Goal: Task Accomplishment & Management: Manage account settings

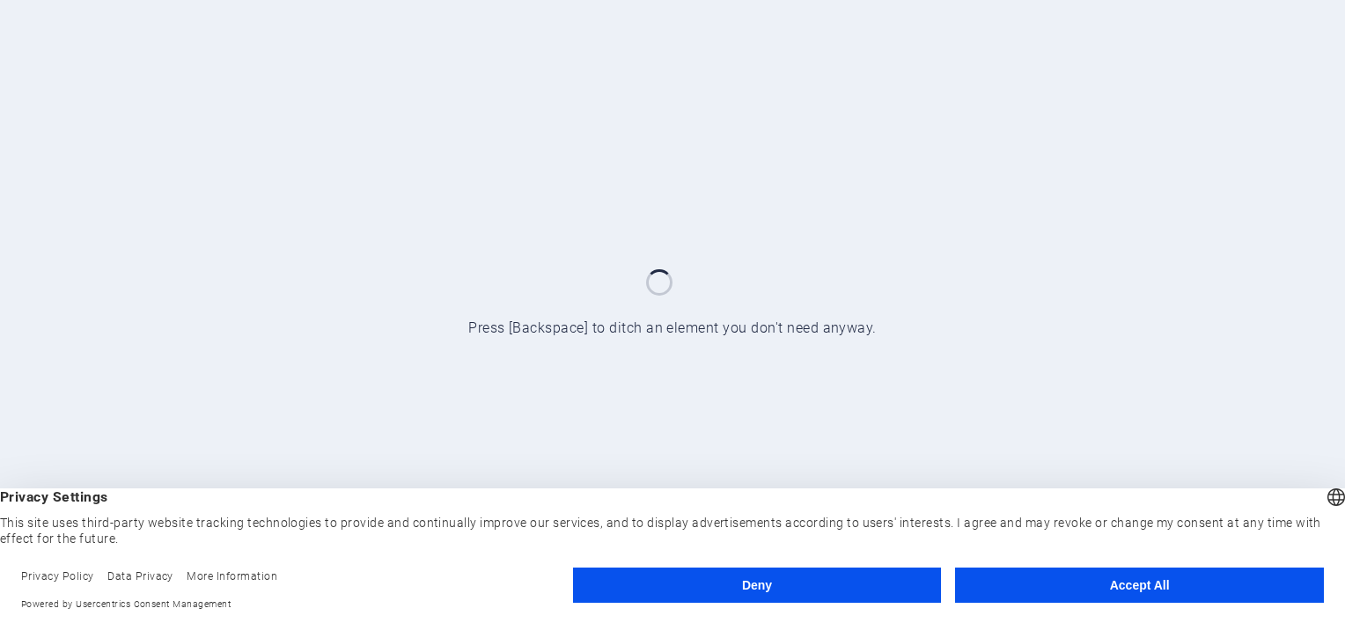
click at [1084, 584] on button "Accept All" at bounding box center [1139, 585] width 369 height 35
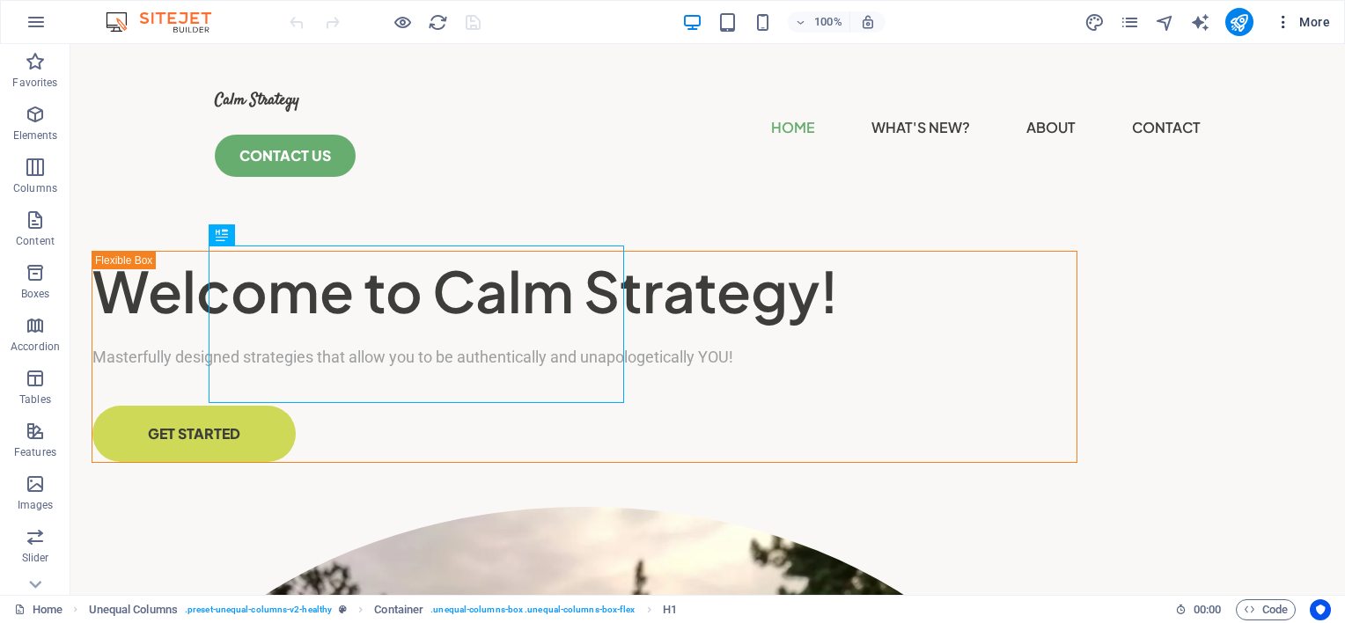
click at [1282, 29] on icon "button" at bounding box center [1283, 22] width 18 height 18
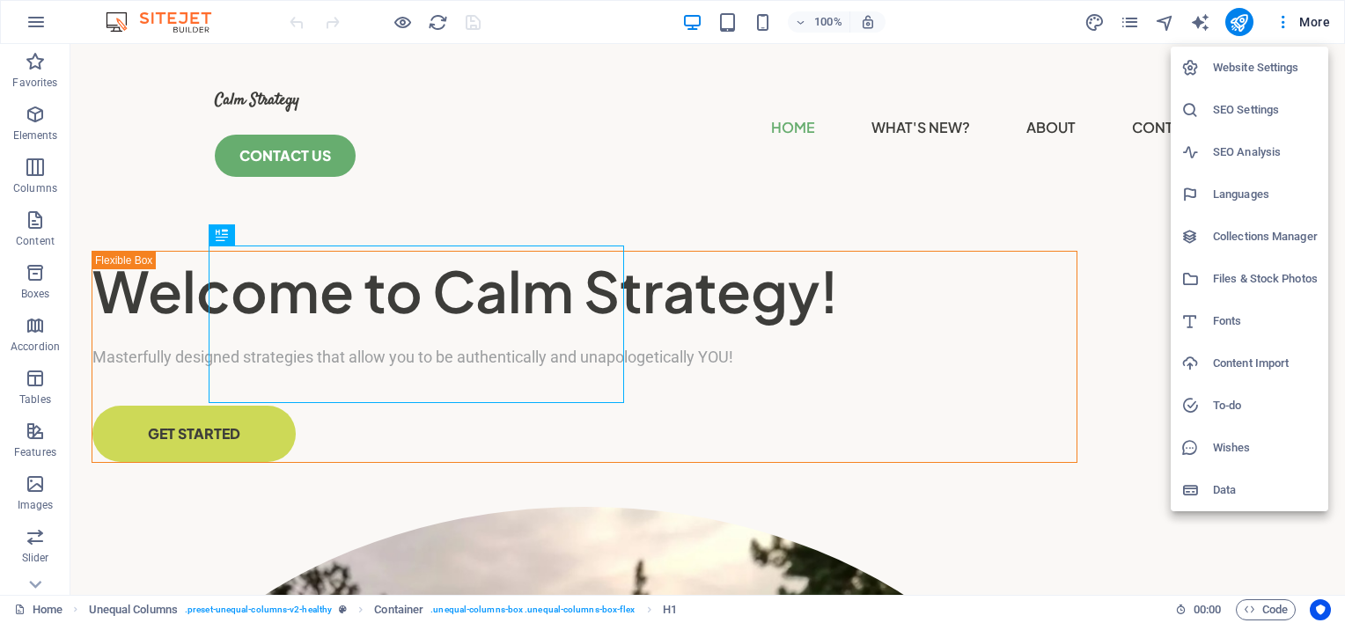
click at [1262, 69] on h6 "Website Settings" at bounding box center [1265, 67] width 105 height 21
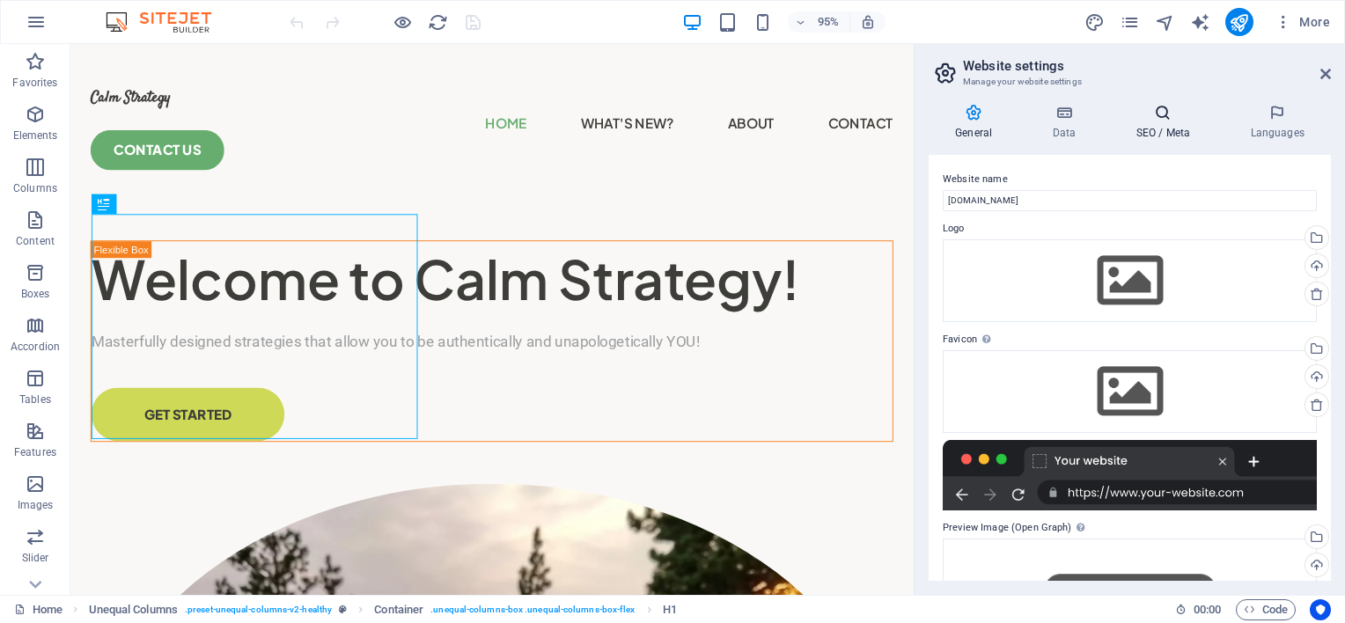
click at [1157, 125] on h4 "SEO / Meta" at bounding box center [1166, 122] width 114 height 37
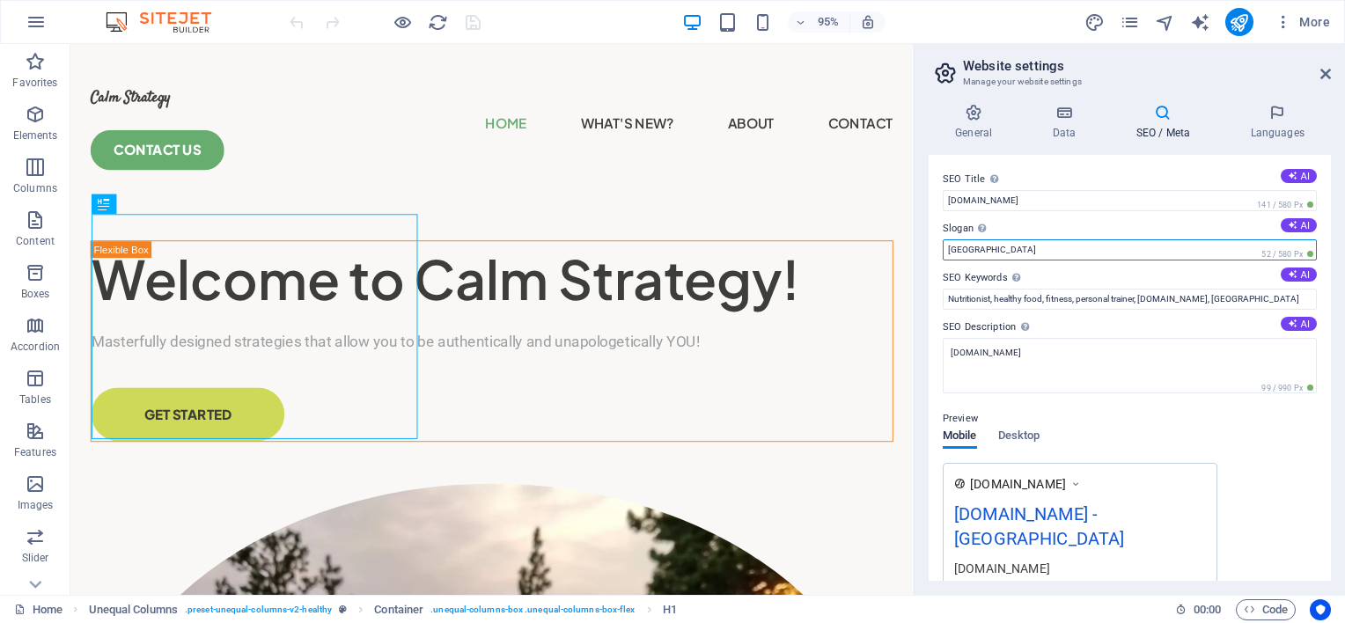
click at [1202, 248] on input "[GEOGRAPHIC_DATA]" at bounding box center [1130, 249] width 374 height 21
drag, startPoint x: 1045, startPoint y: 297, endPoint x: 768, endPoint y: 284, distance: 277.6
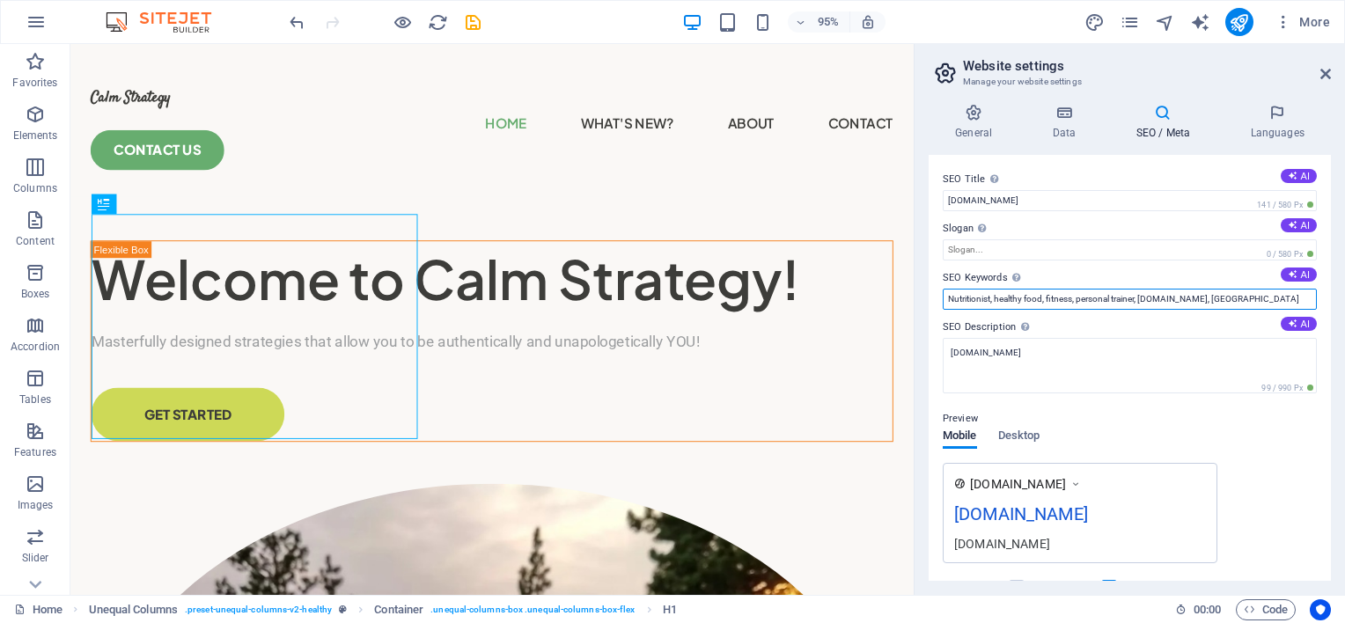
click at [1245, 305] on input "Nutritionist, healthy food, fitness, personal trainer, [DOMAIN_NAME], [GEOGRAPH…" at bounding box center [1130, 299] width 374 height 21
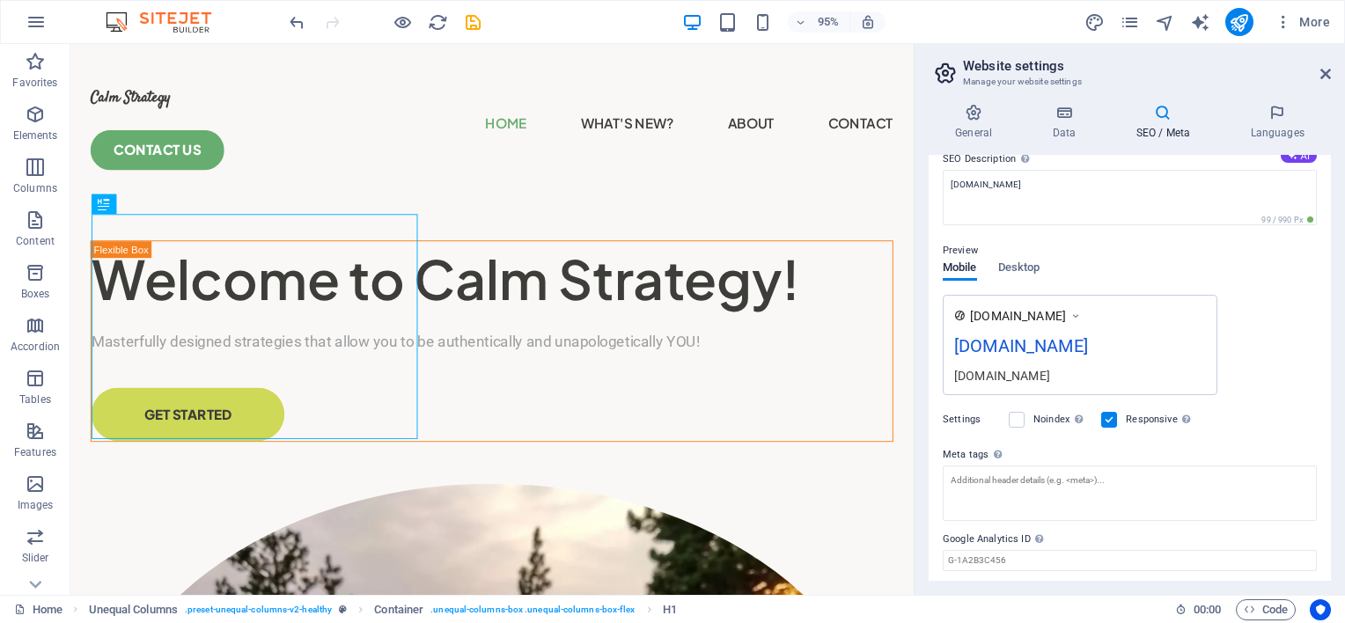
scroll to position [220, 0]
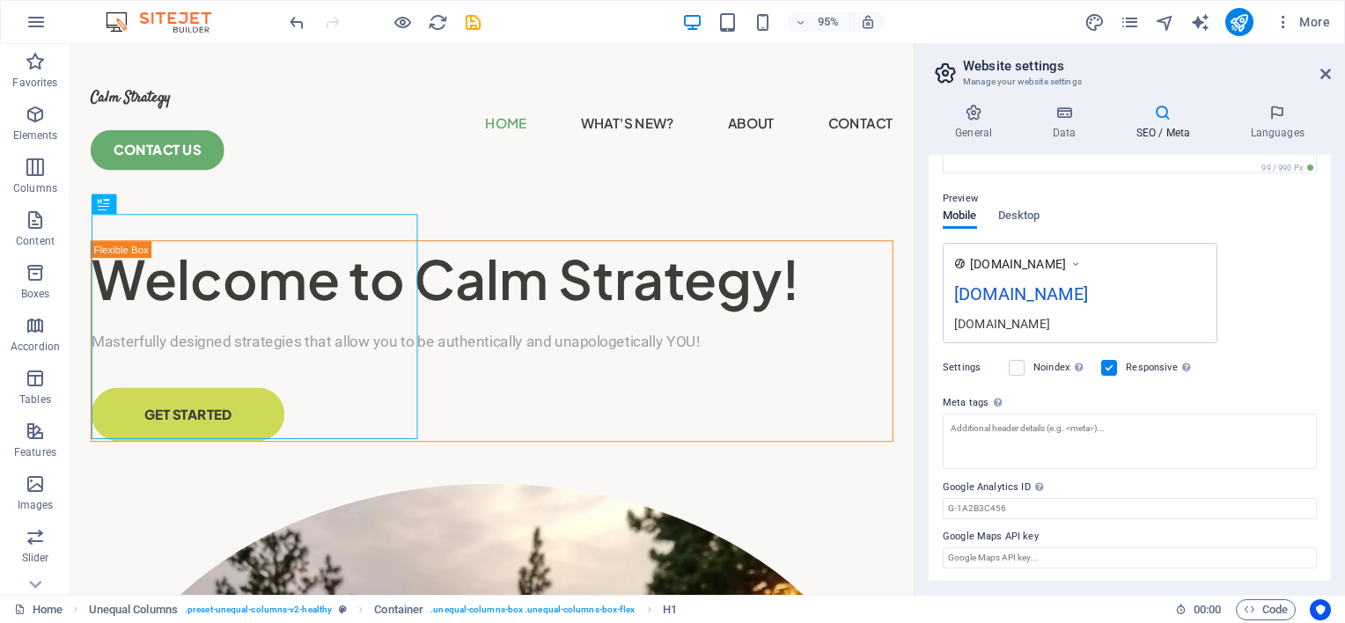
type input "Nutritionist, healthy food, fitness, personal trainer, [DOMAIN_NAME],"
drag, startPoint x: 1085, startPoint y: 550, endPoint x: 804, endPoint y: 524, distance: 282.0
paste input "G-GKJRX66GNQ"
type input "G-GKJRX66GNQ"
click at [1250, 324] on div "[DOMAIN_NAME] [DOMAIN_NAME] [DOMAIN_NAME]" at bounding box center [1130, 293] width 374 height 100
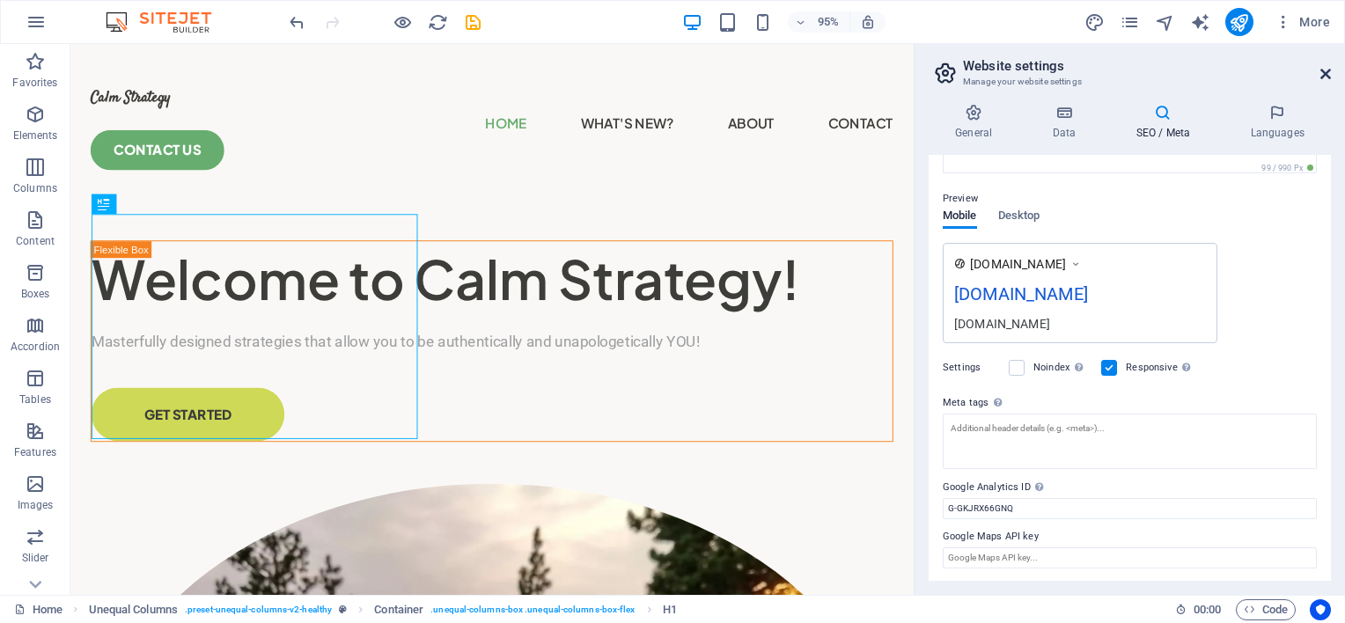
click at [1324, 77] on icon at bounding box center [1325, 74] width 11 height 14
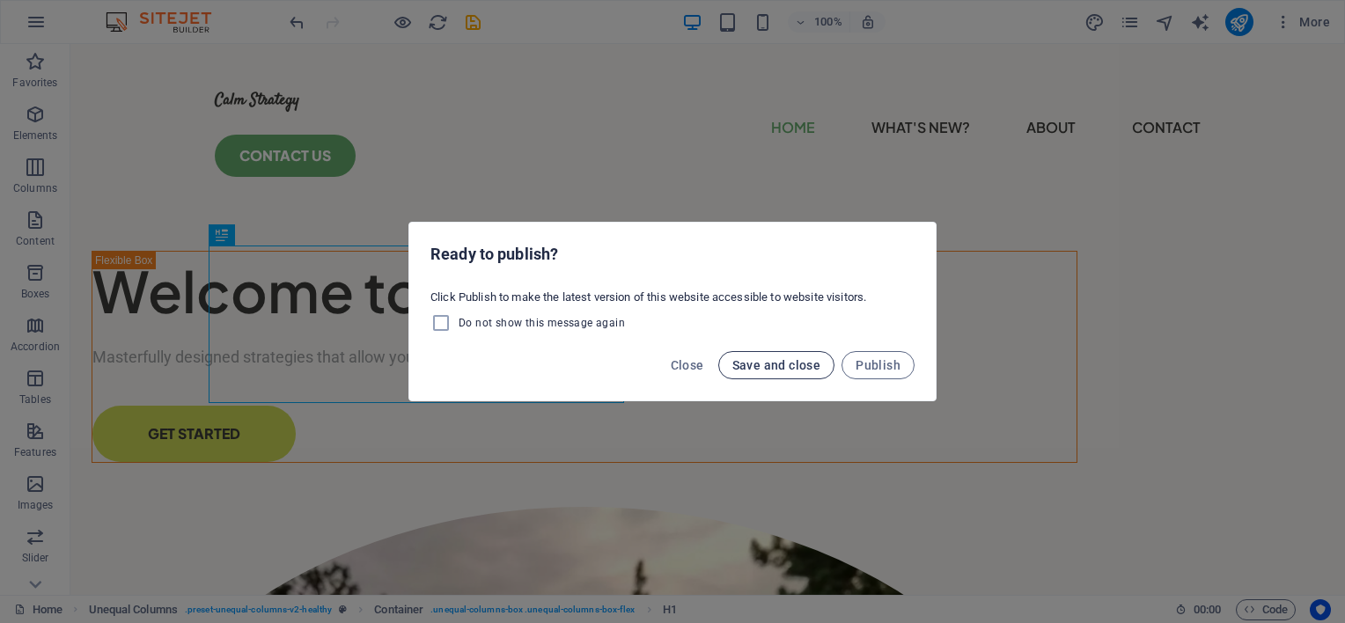
click at [801, 363] on span "Save and close" at bounding box center [776, 365] width 89 height 14
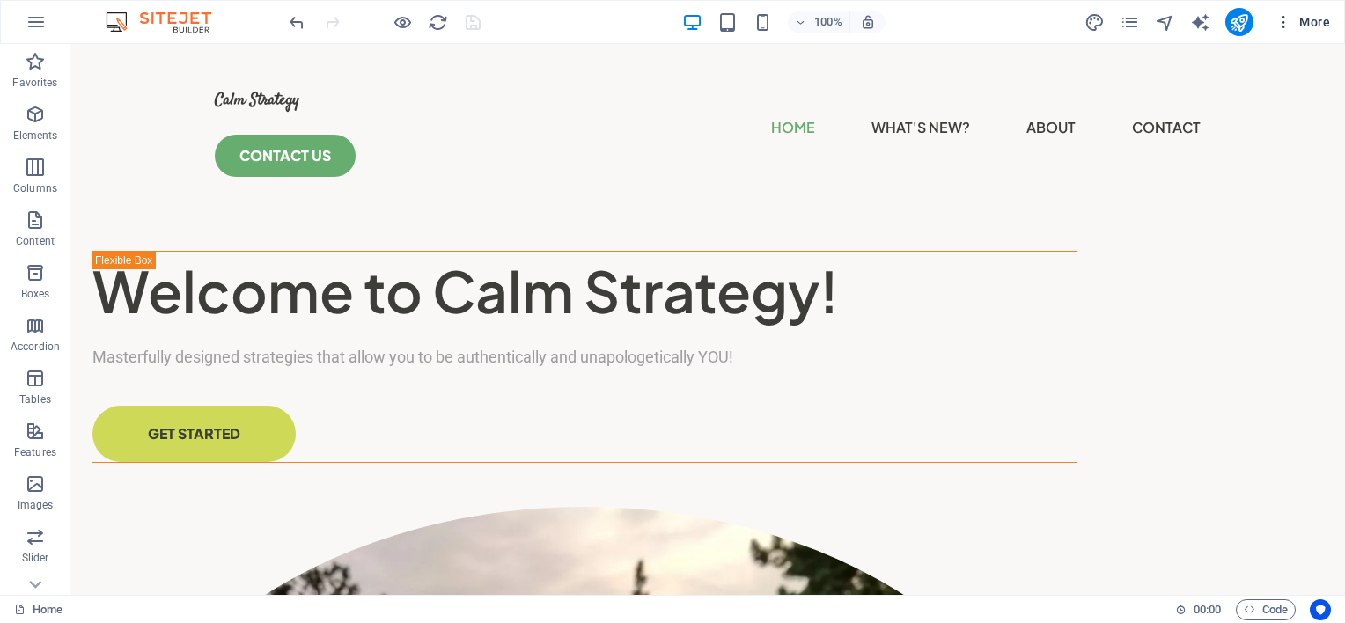
click at [1282, 26] on icon "button" at bounding box center [1283, 22] width 18 height 18
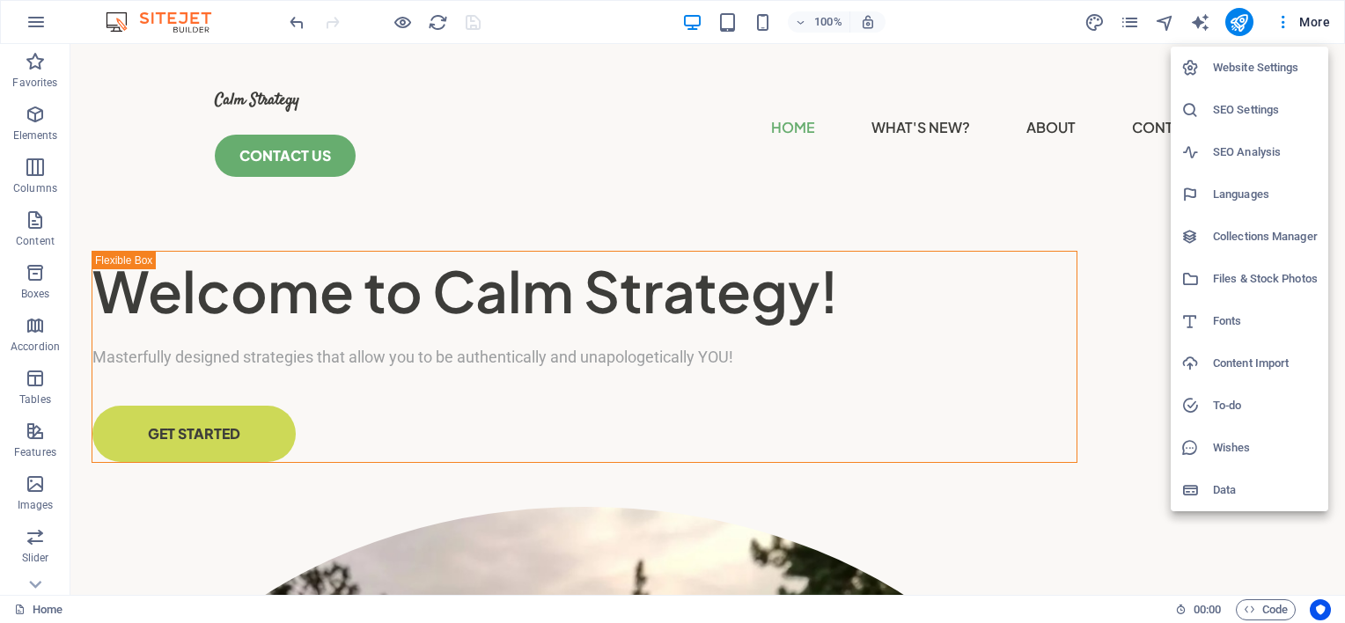
click at [1257, 61] on h6 "Website Settings" at bounding box center [1265, 67] width 105 height 21
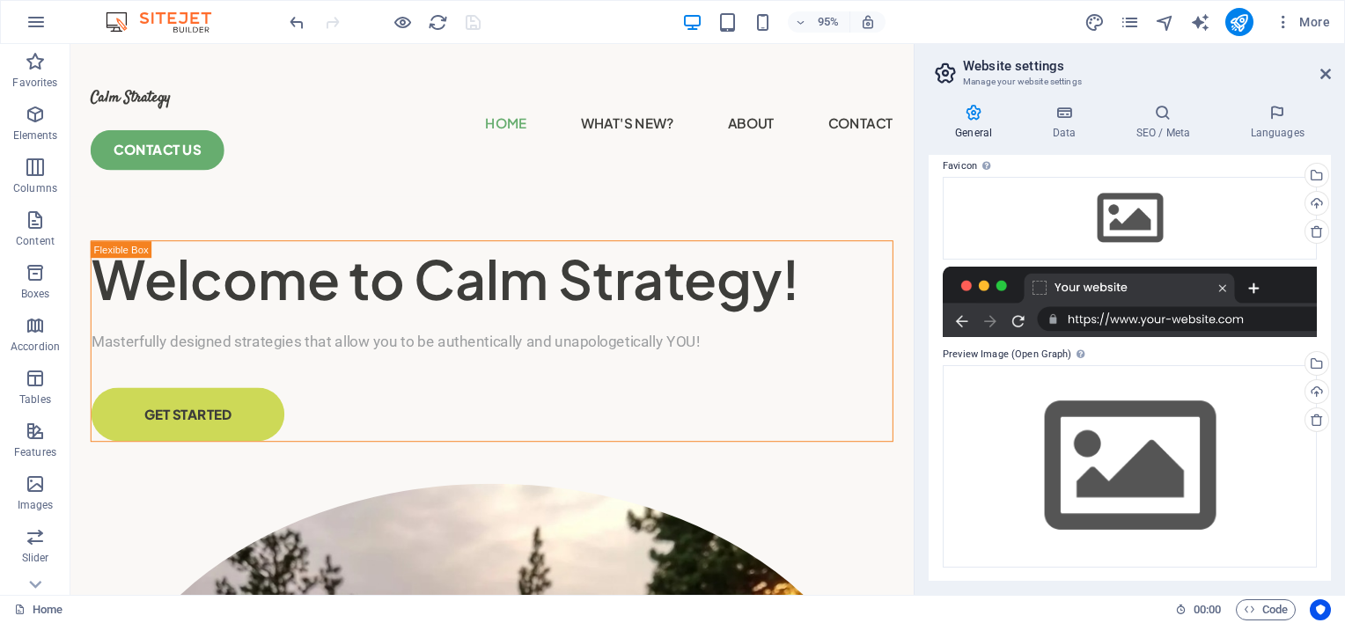
scroll to position [0, 0]
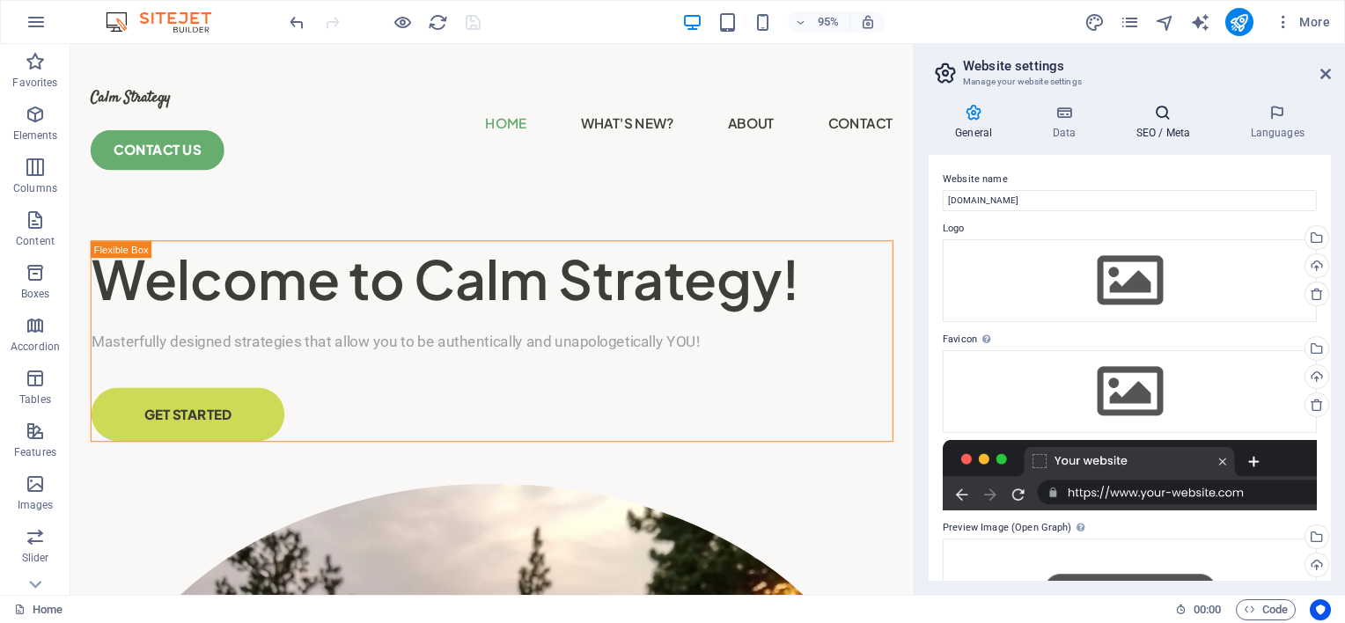
click at [1165, 129] on h4 "SEO / Meta" at bounding box center [1166, 122] width 114 height 37
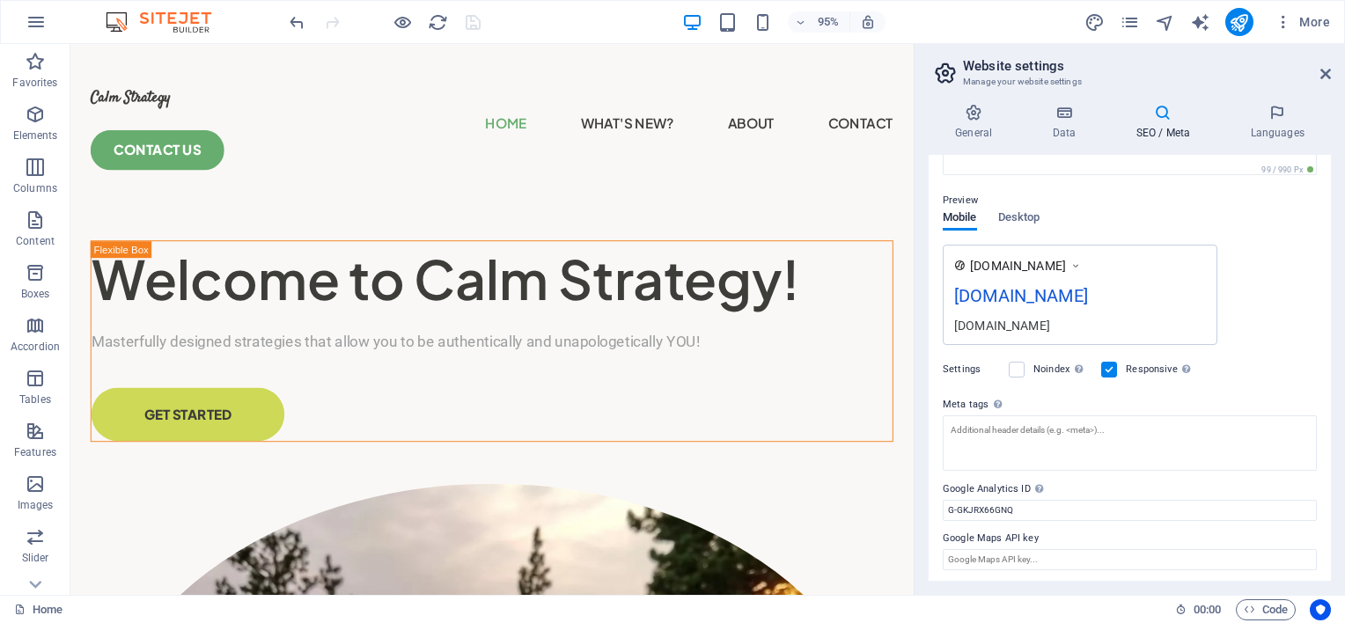
scroll to position [220, 0]
click at [1329, 77] on icon at bounding box center [1325, 74] width 11 height 14
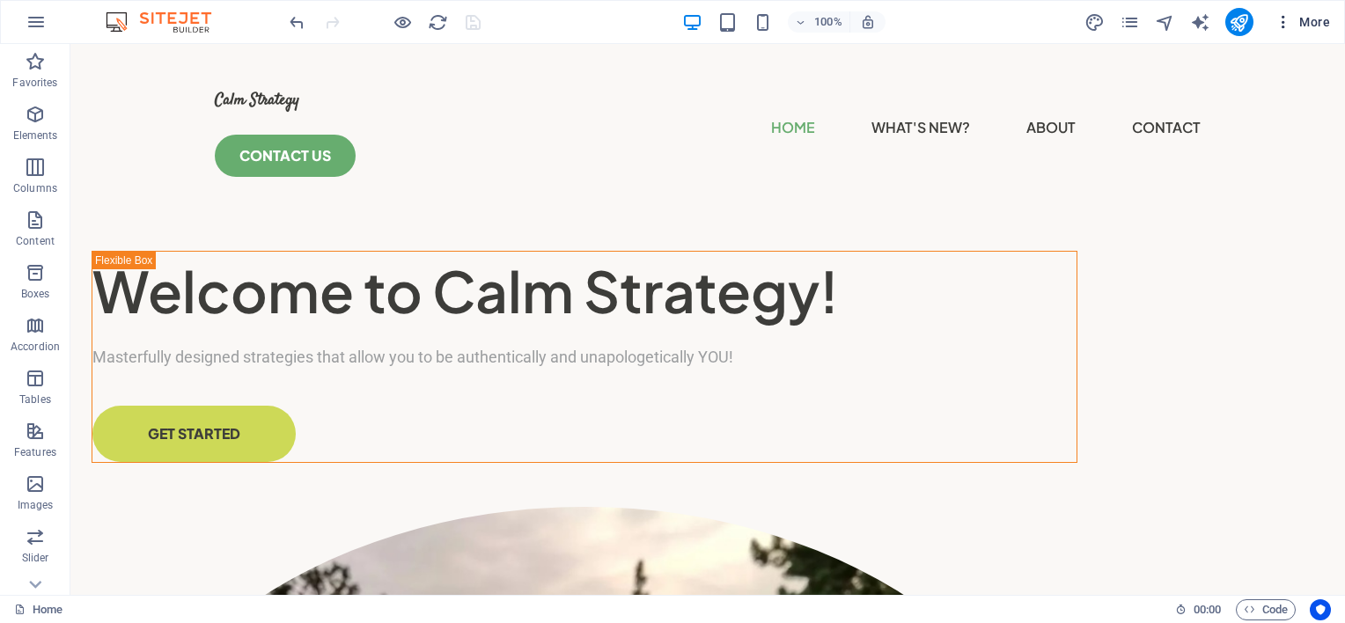
click at [1287, 23] on icon "button" at bounding box center [1283, 22] width 18 height 18
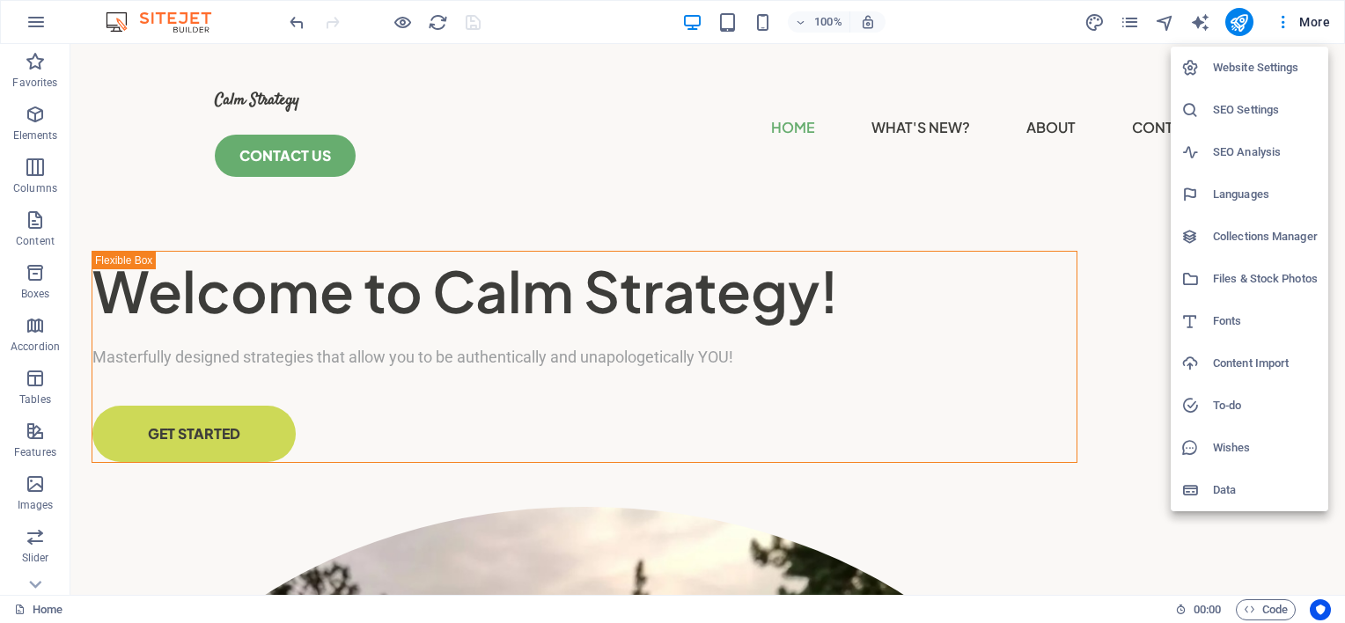
click at [1277, 71] on h6 "Website Settings" at bounding box center [1265, 67] width 105 height 21
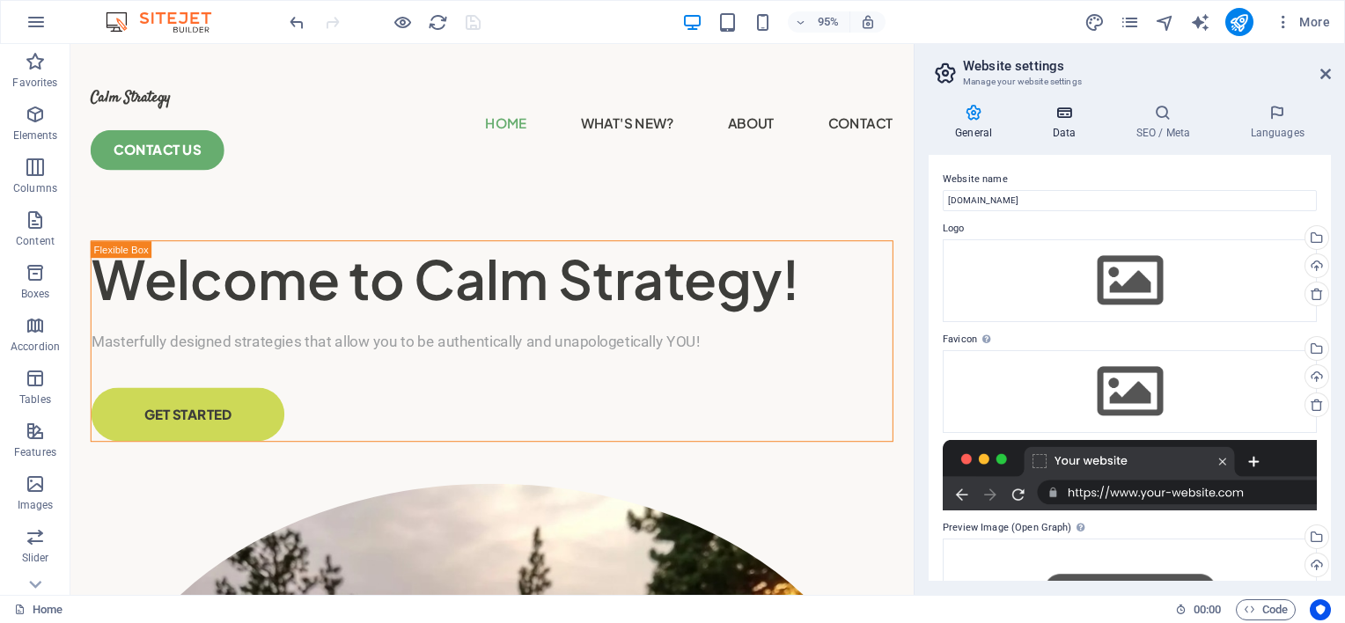
click at [1068, 116] on icon at bounding box center [1063, 113] width 77 height 18
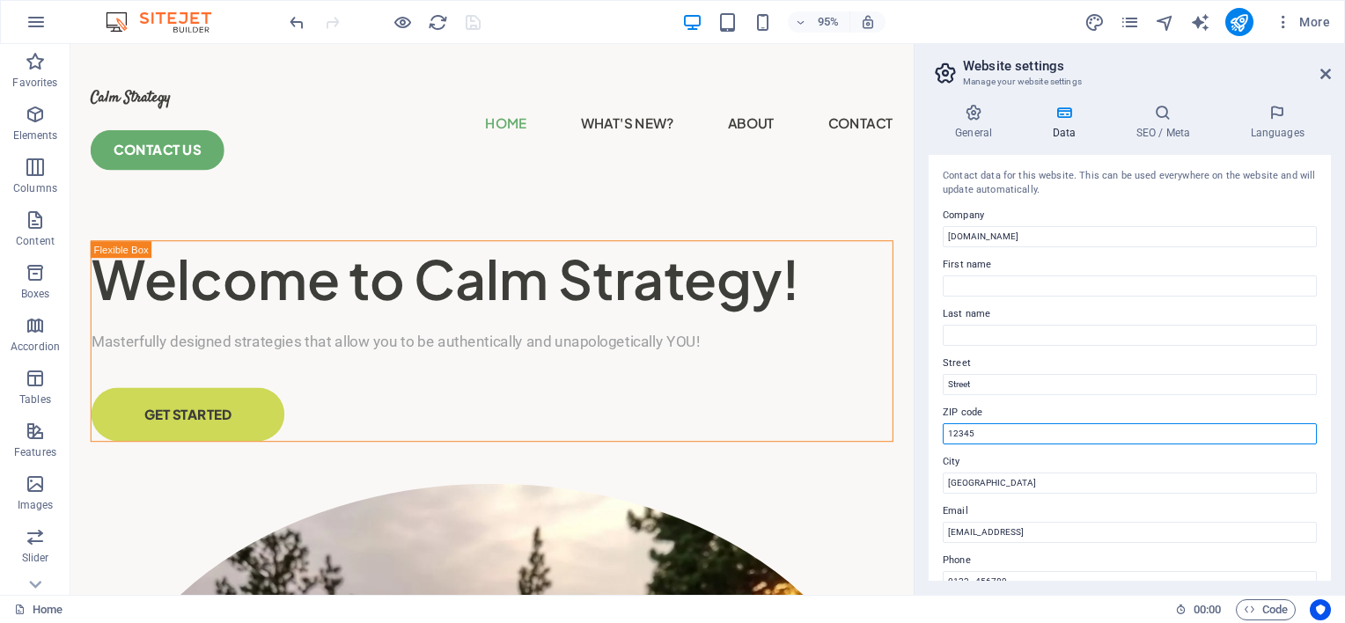
click at [978, 427] on input "12345" at bounding box center [1130, 433] width 374 height 21
type input "1"
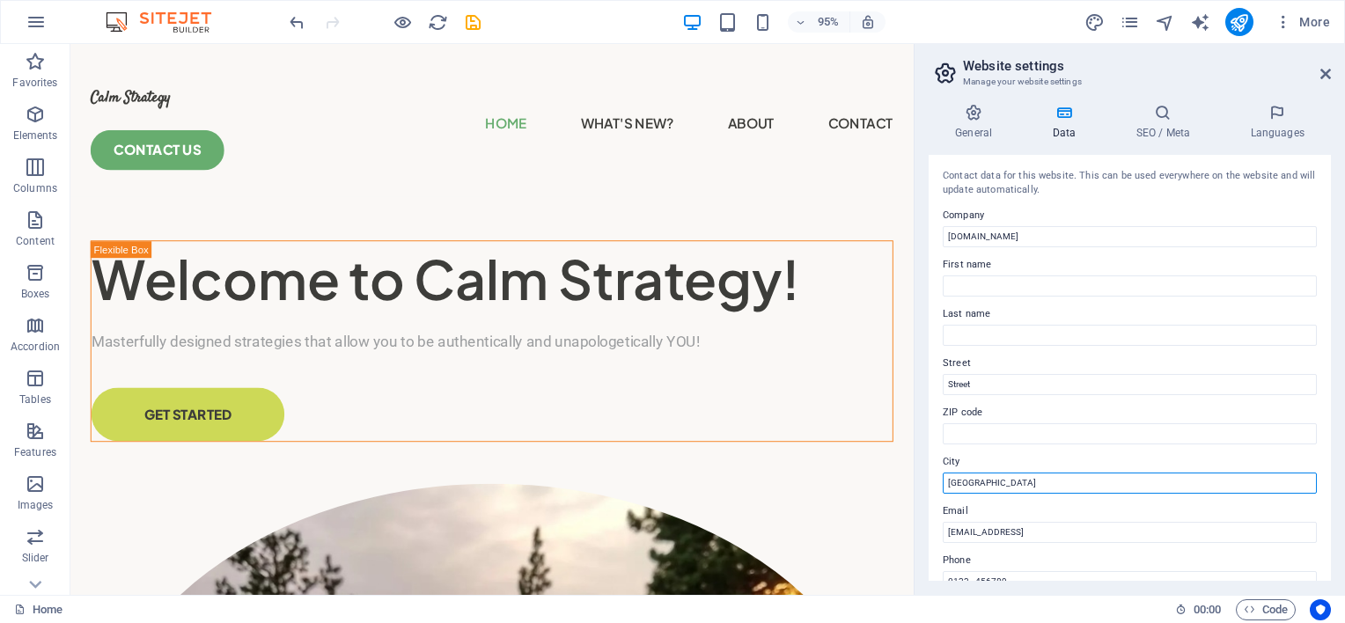
click at [981, 482] on input "[GEOGRAPHIC_DATA]" at bounding box center [1130, 483] width 374 height 21
type input "B"
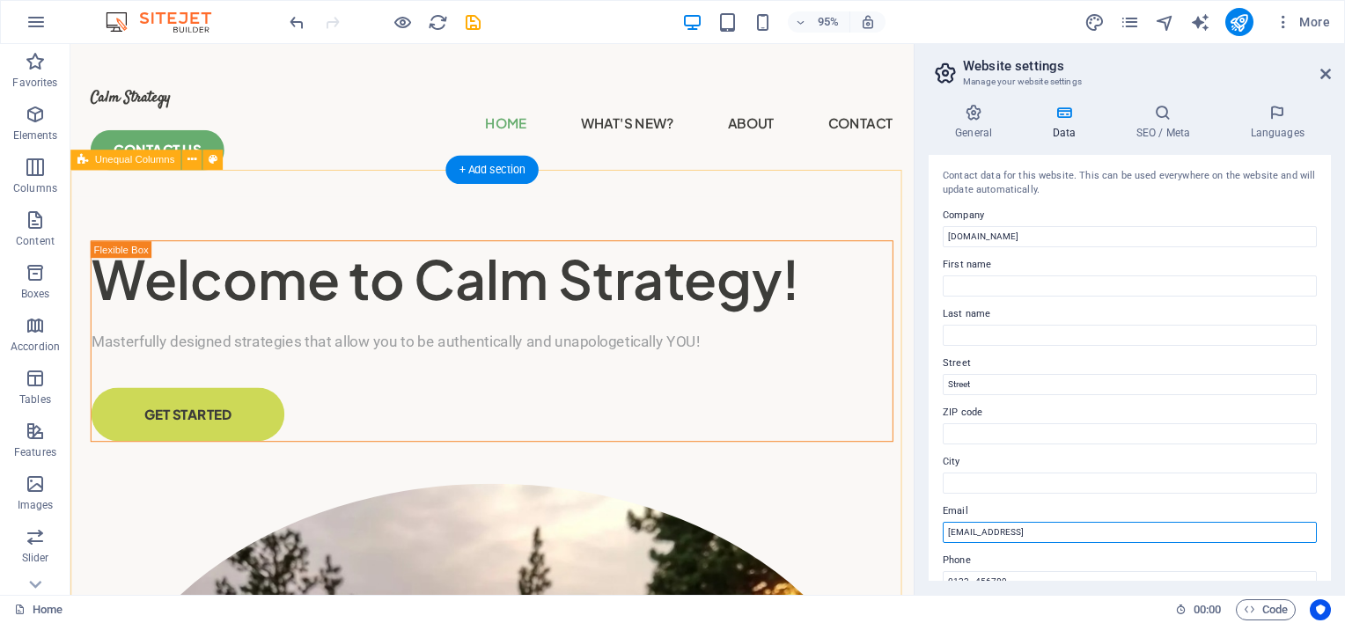
scroll to position [143, 0]
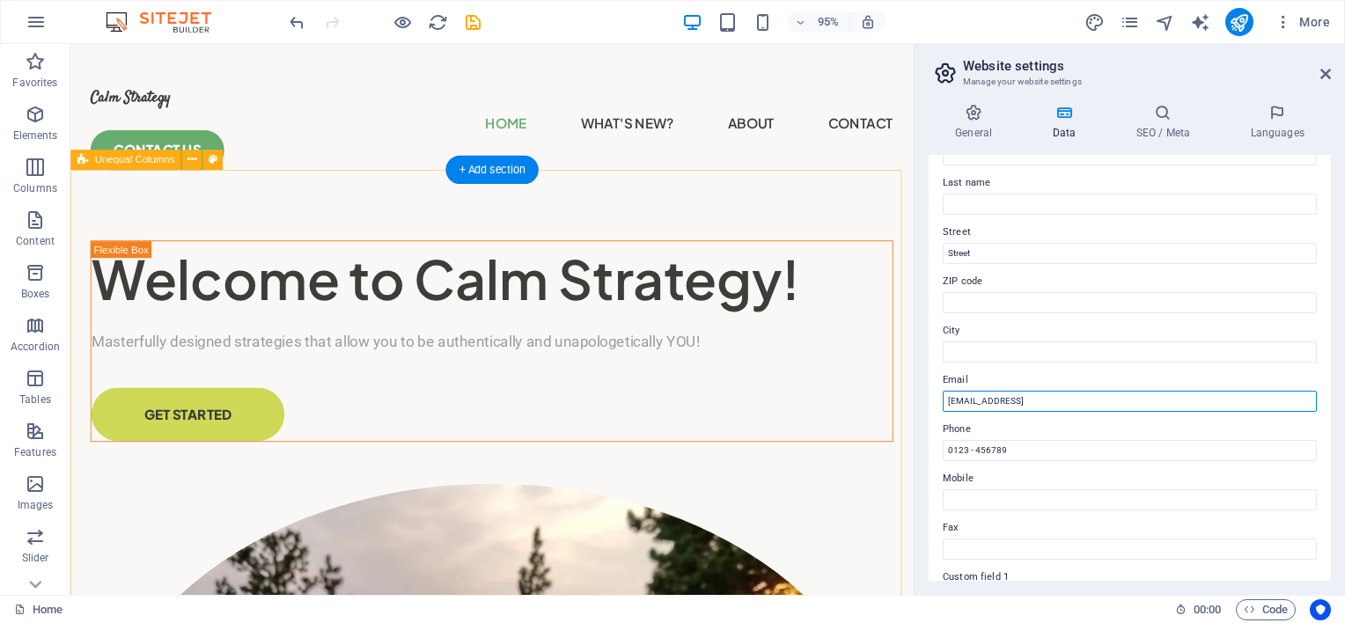
drag, startPoint x: 1233, startPoint y: 573, endPoint x: 619, endPoint y: 599, distance: 614.9
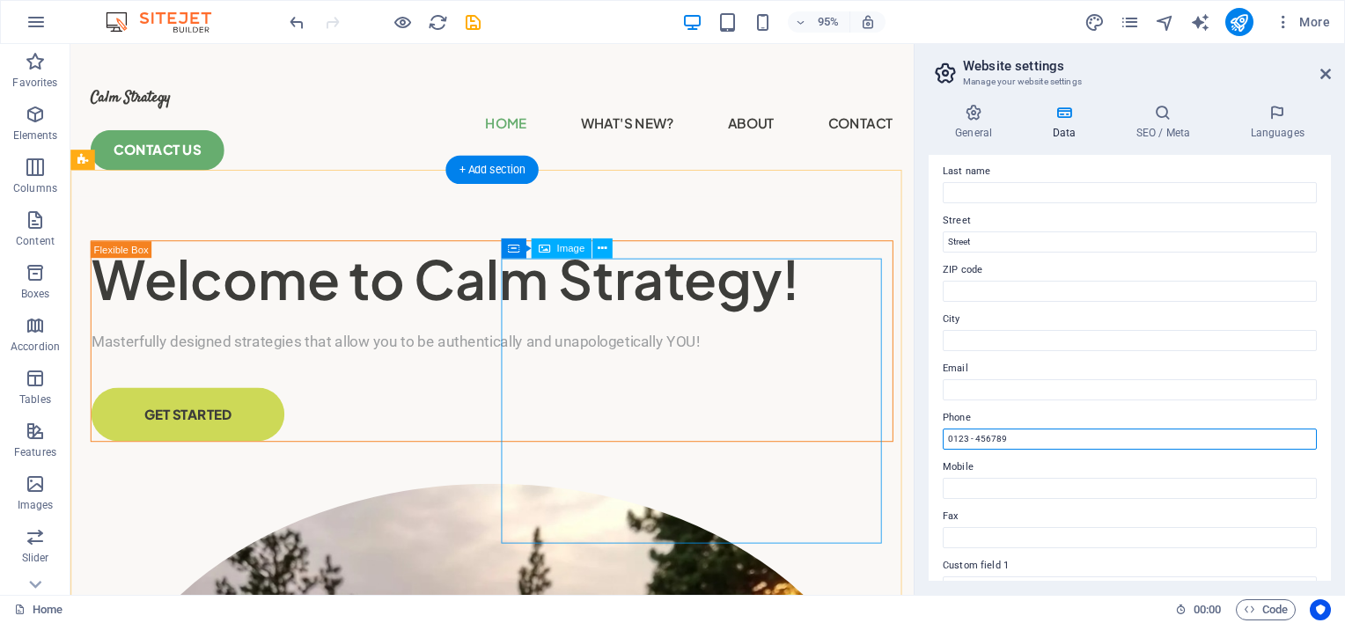
drag, startPoint x: 1082, startPoint y: 481, endPoint x: 792, endPoint y: 495, distance: 289.9
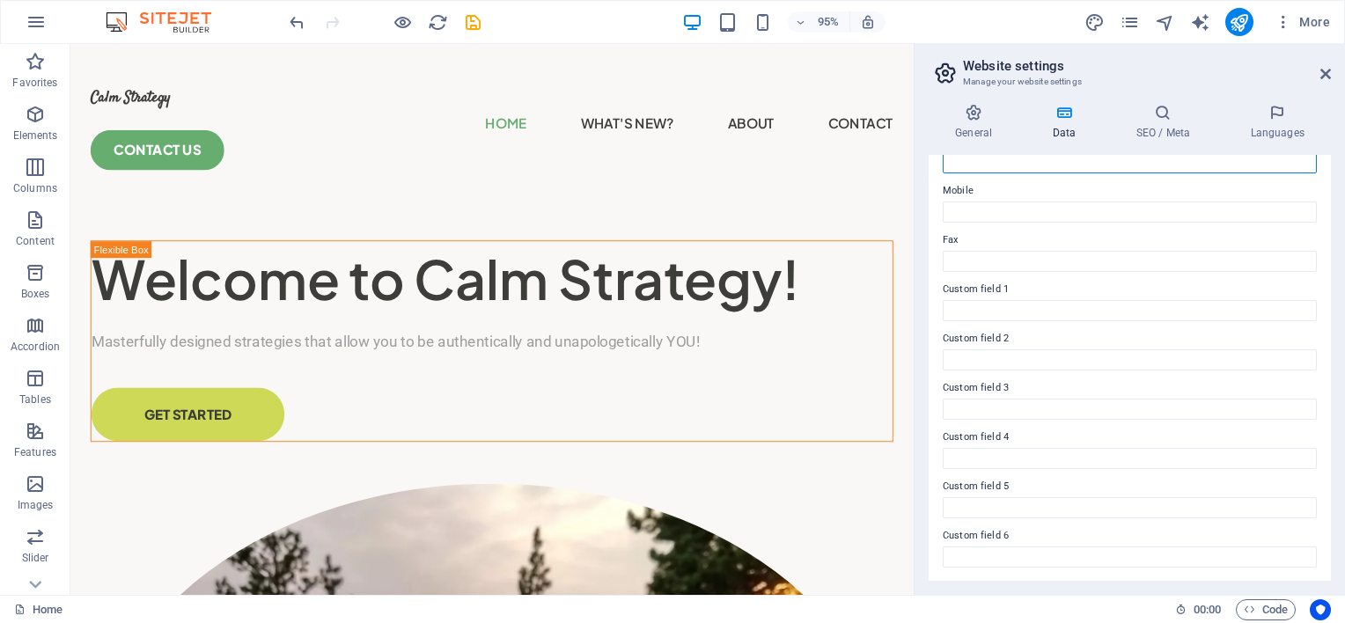
scroll to position [507, 0]
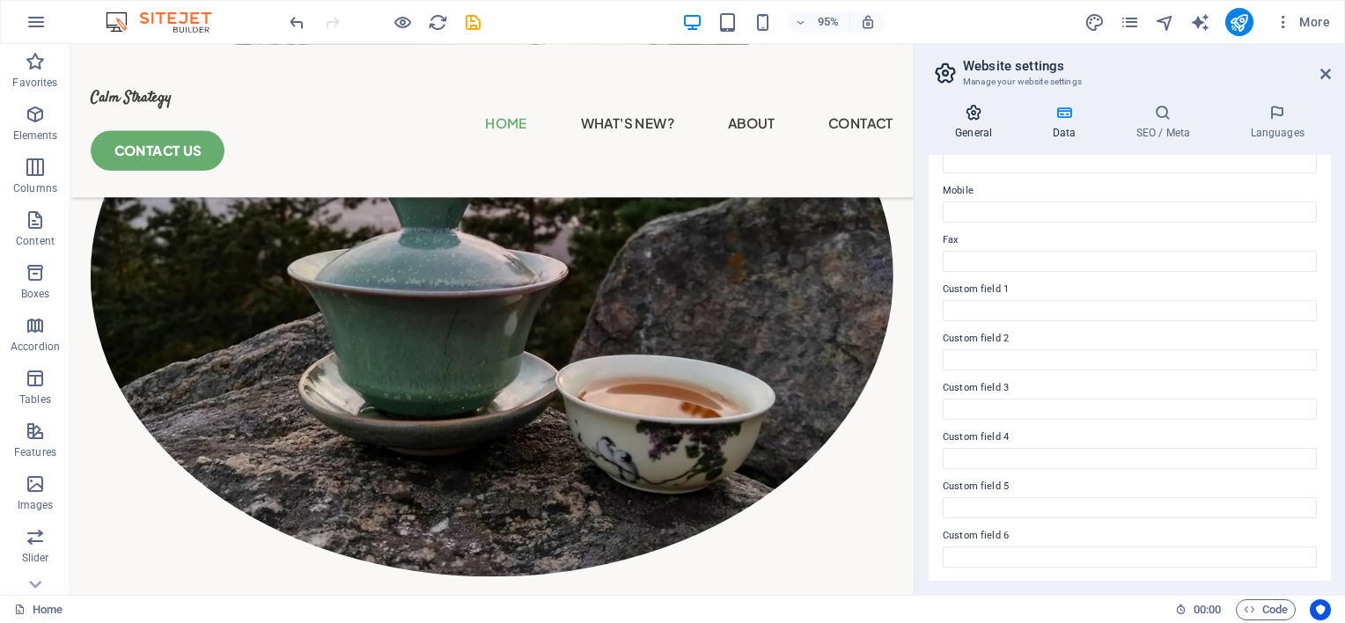
click at [970, 109] on icon at bounding box center [974, 113] width 90 height 18
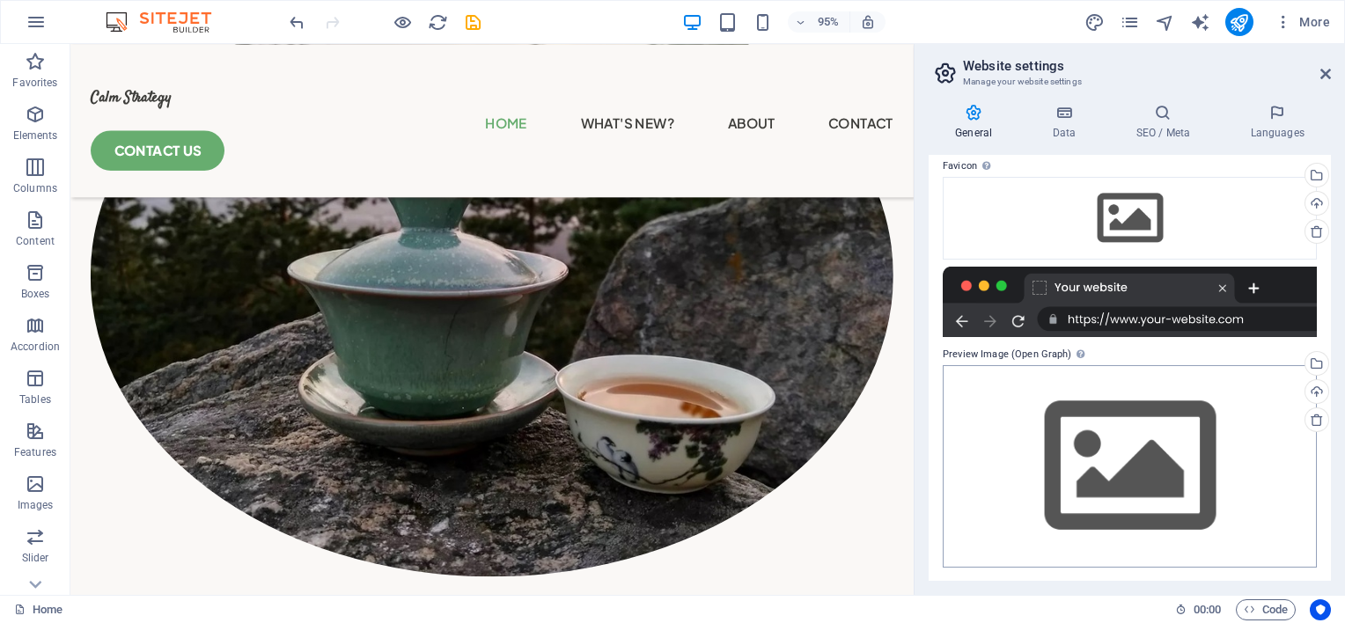
scroll to position [0, 0]
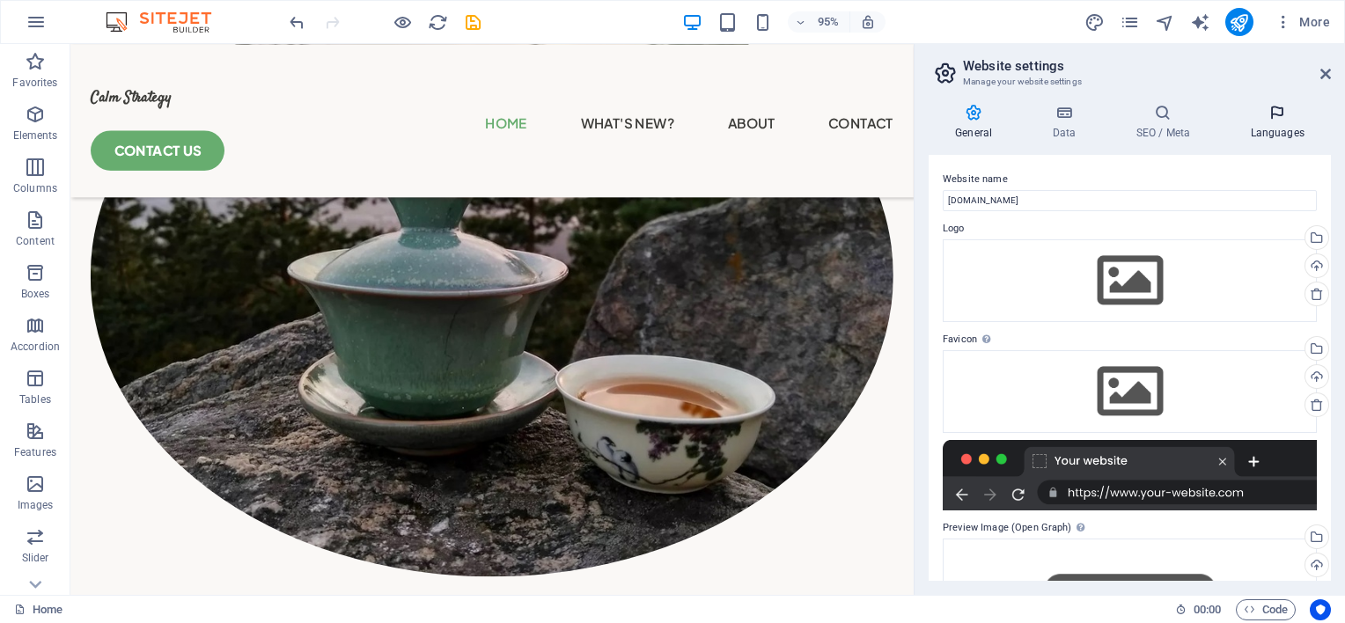
click at [1276, 127] on h4 "Languages" at bounding box center [1276, 122] width 107 height 37
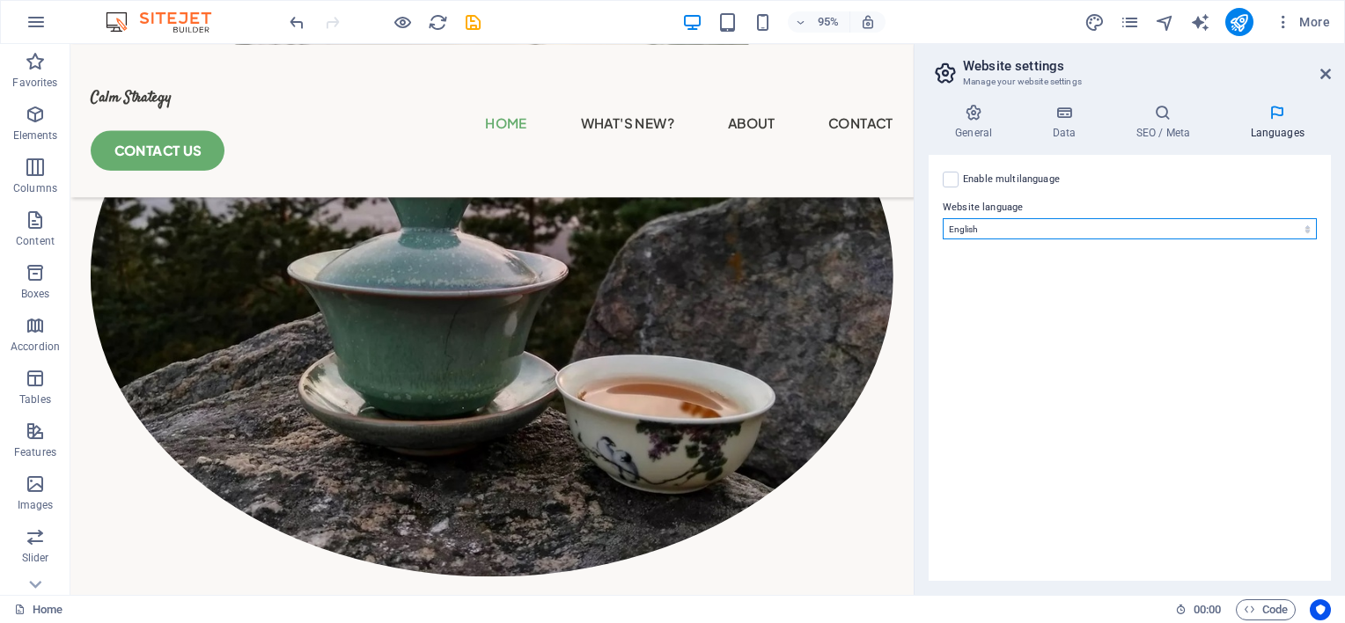
click at [1306, 226] on select "Abkhazian Afar Afrikaans Akan Albanian Amharic Arabic Aragonese Armenian Assame…" at bounding box center [1130, 228] width 374 height 21
click at [1325, 70] on icon at bounding box center [1325, 74] width 11 height 14
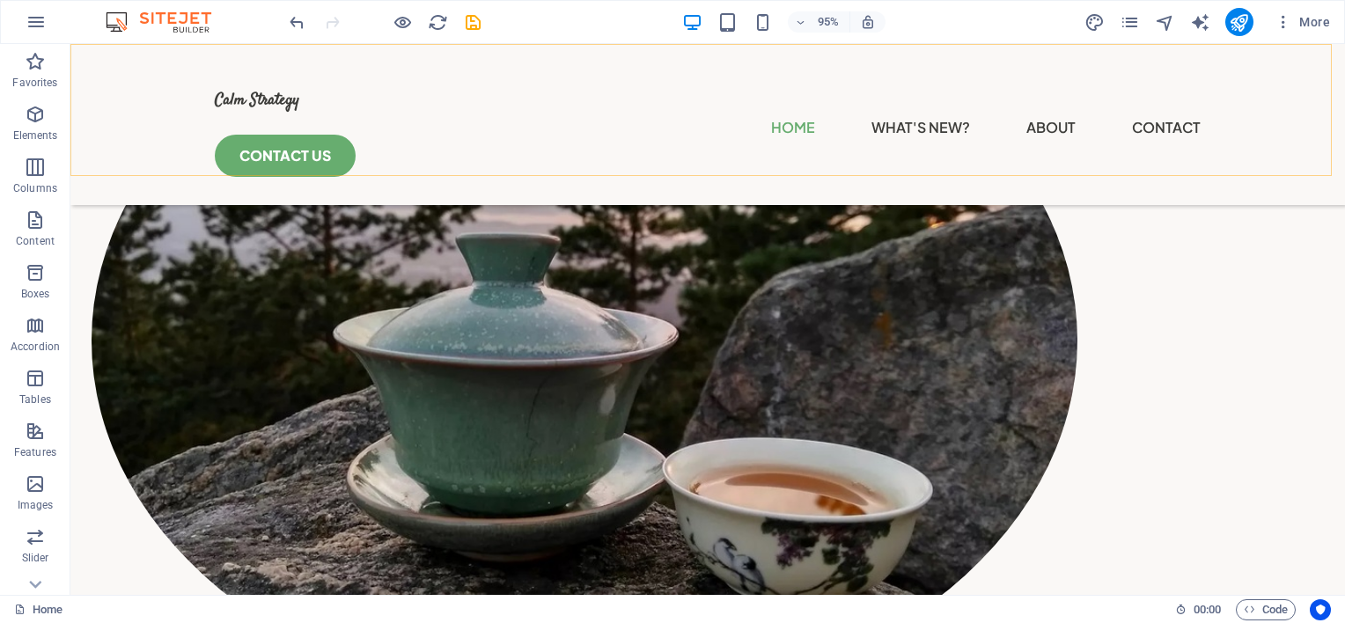
scroll to position [451, 0]
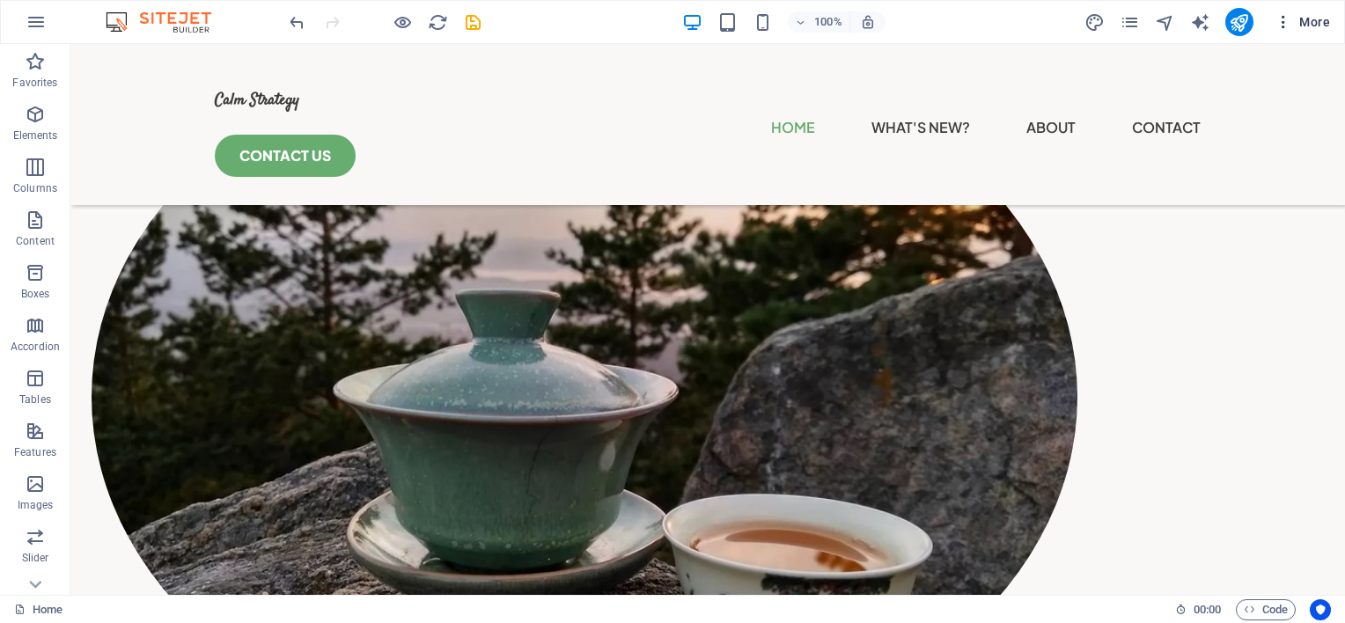
click at [1291, 27] on icon "button" at bounding box center [1283, 22] width 18 height 18
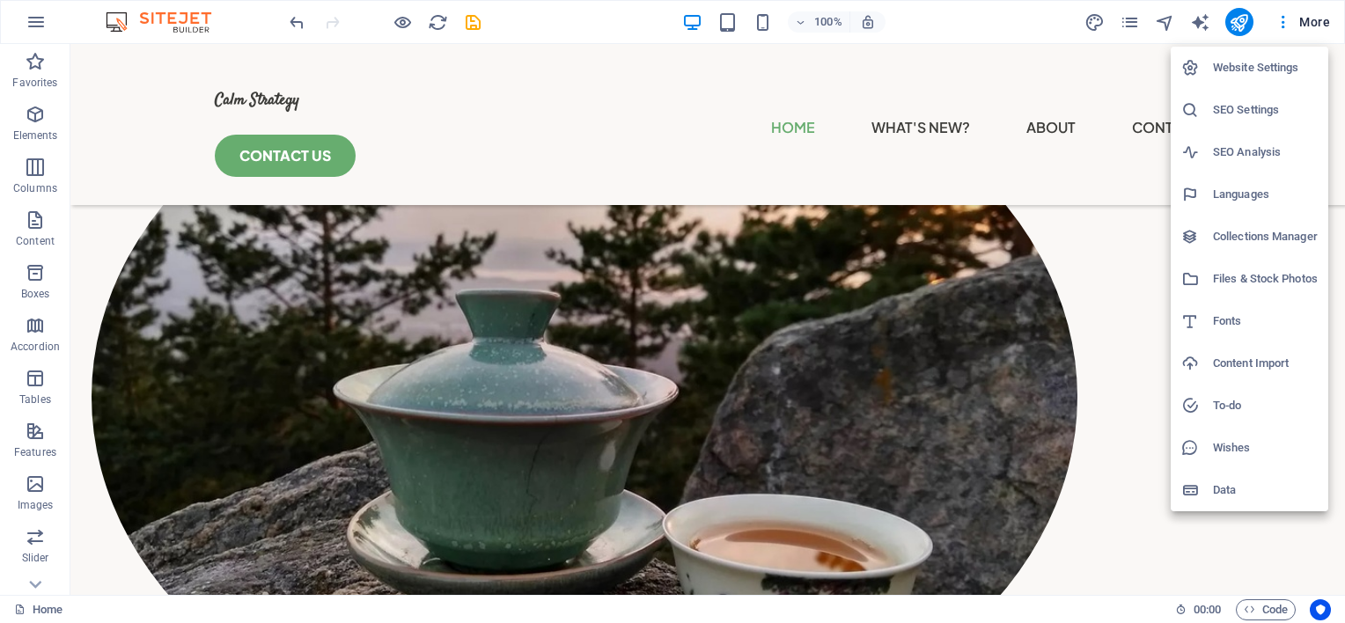
click at [1226, 493] on h6 "Data" at bounding box center [1265, 490] width 105 height 21
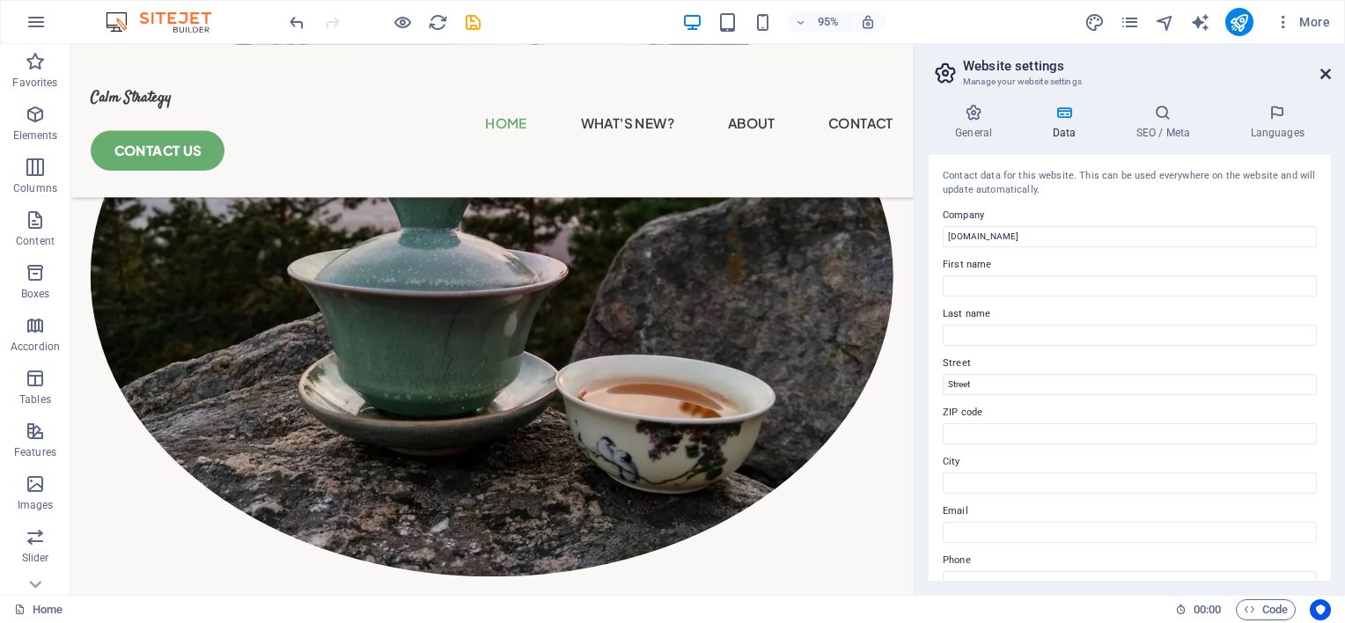
click at [1323, 74] on icon at bounding box center [1325, 74] width 11 height 14
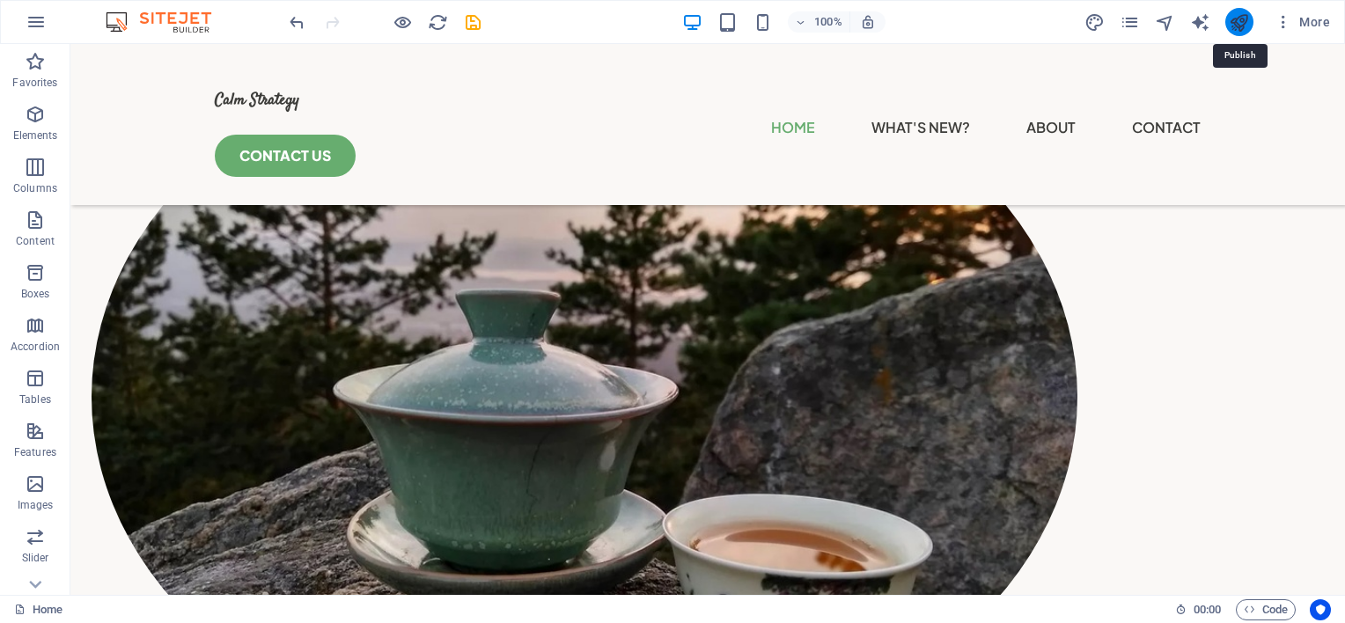
click at [1238, 21] on icon "publish" at bounding box center [1239, 22] width 20 height 20
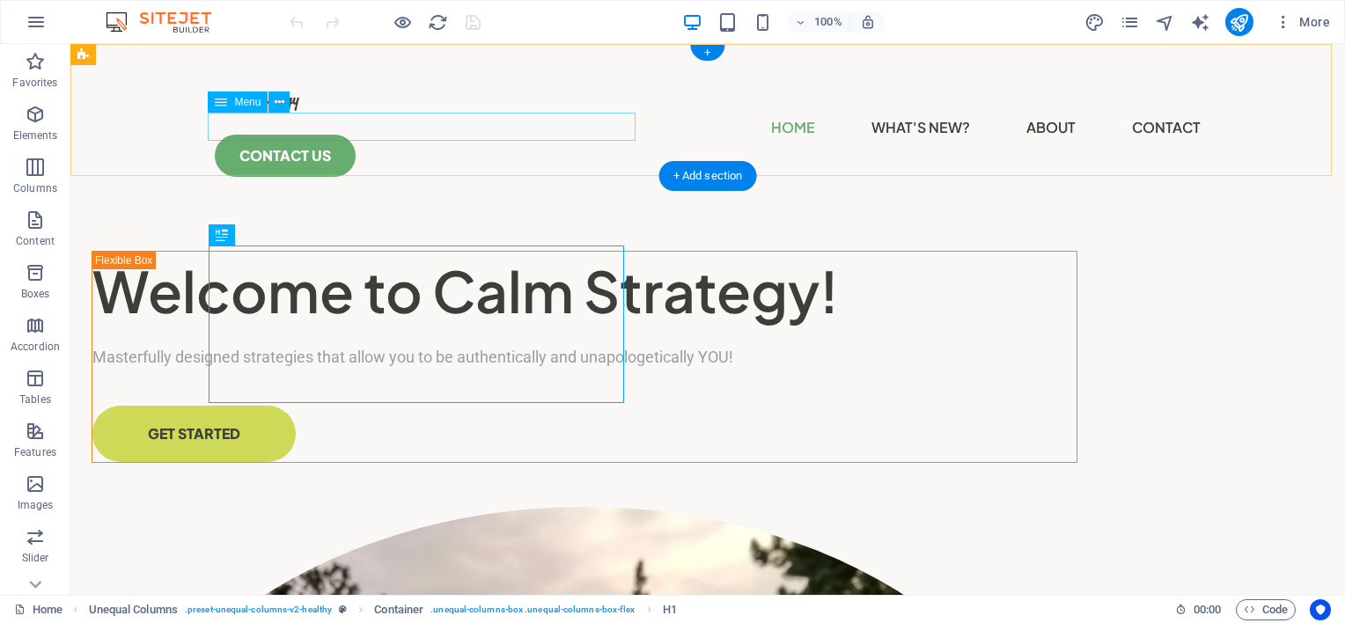
click at [236, 130] on nav "Home What's New? About Privacy Policy Contact" at bounding box center [708, 128] width 986 height 28
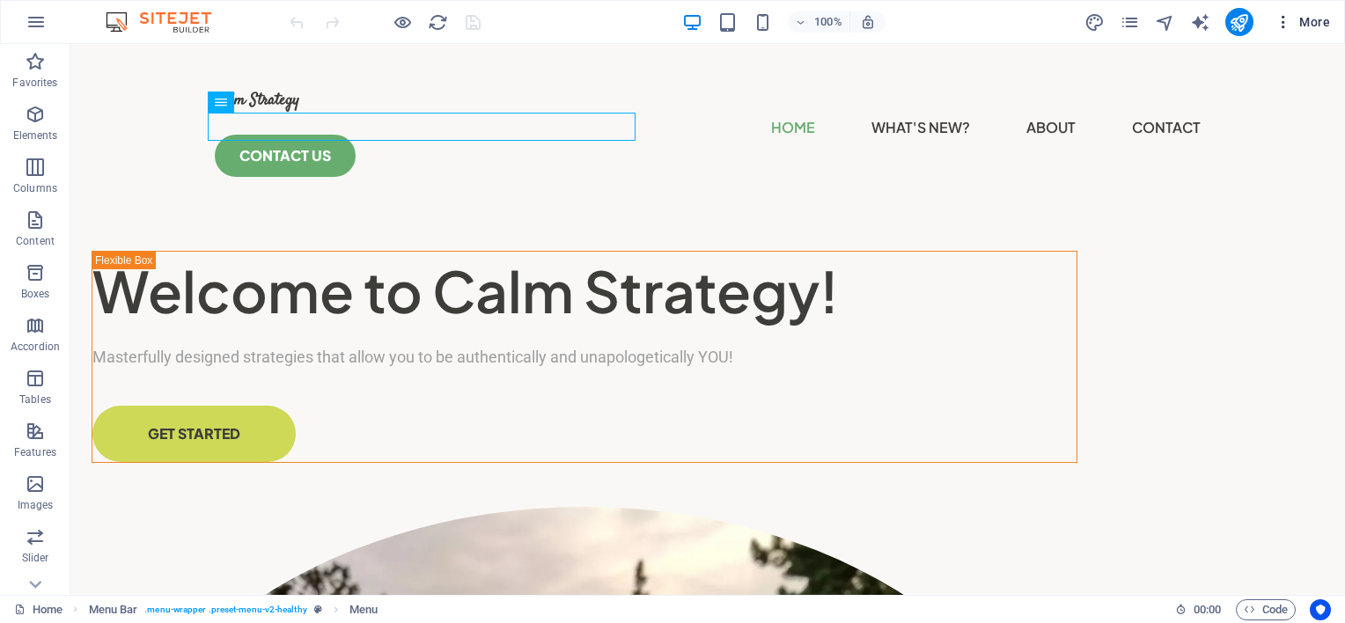
click at [1285, 27] on icon "button" at bounding box center [1283, 22] width 18 height 18
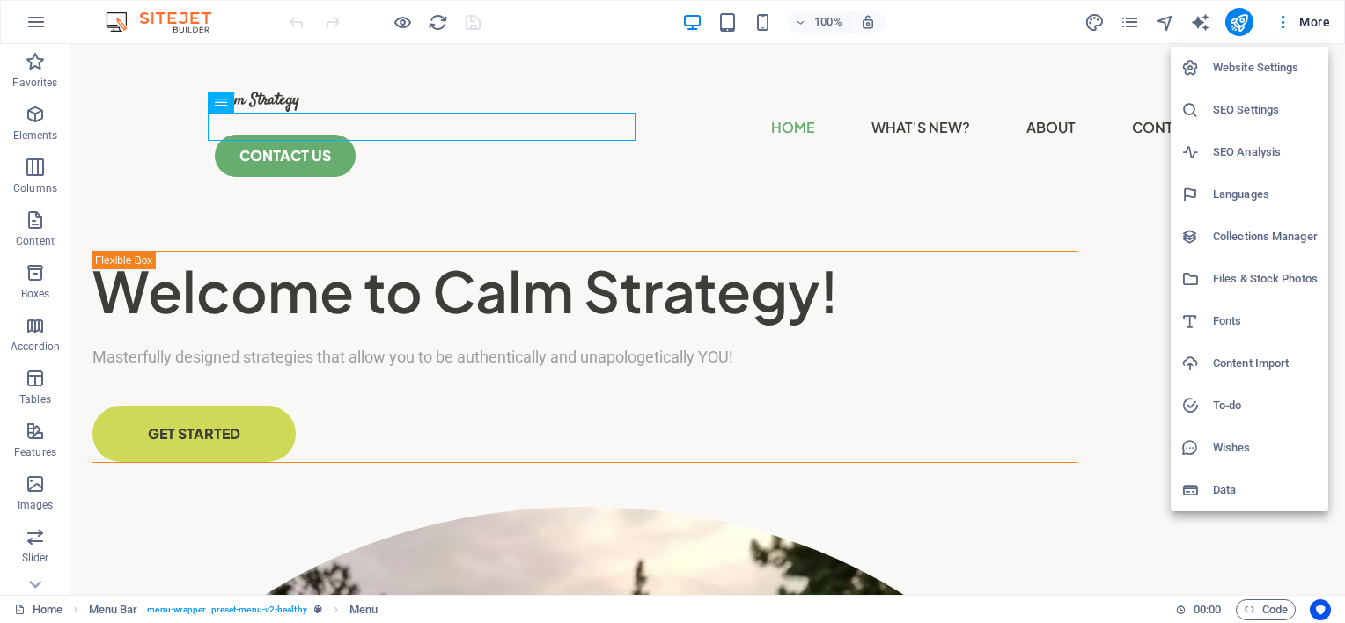
click at [829, 166] on div at bounding box center [672, 311] width 1345 height 623
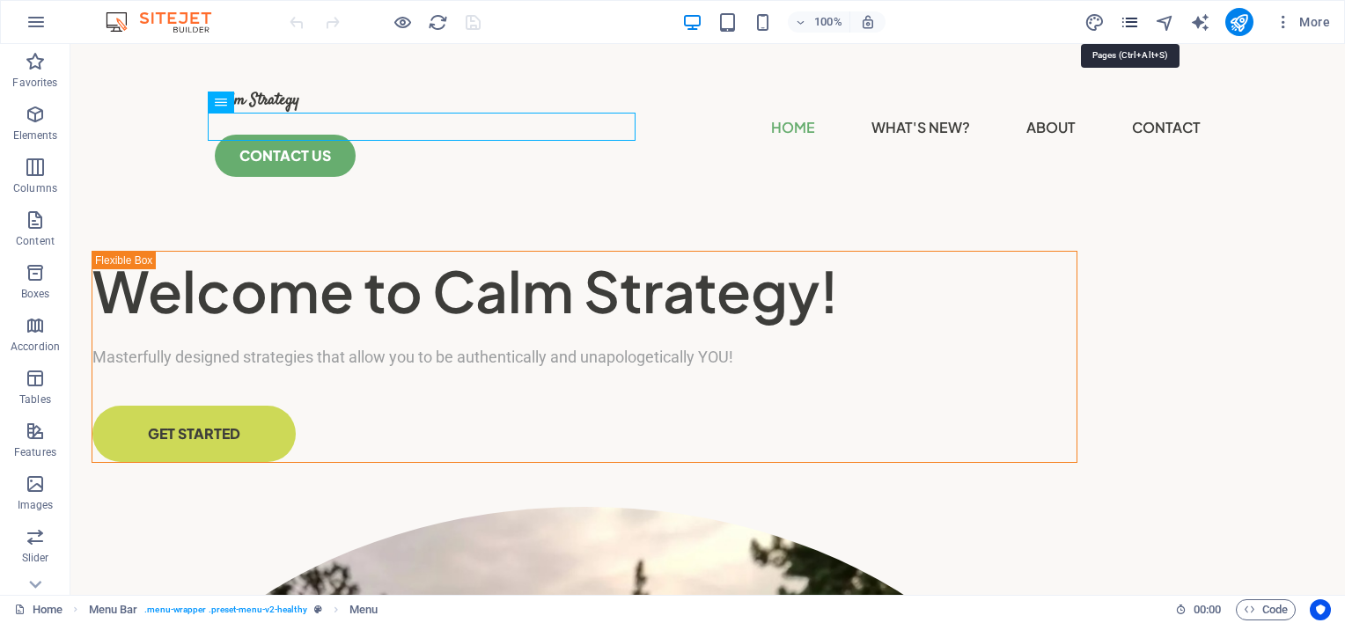
click at [1127, 19] on icon "pages" at bounding box center [1130, 22] width 20 height 20
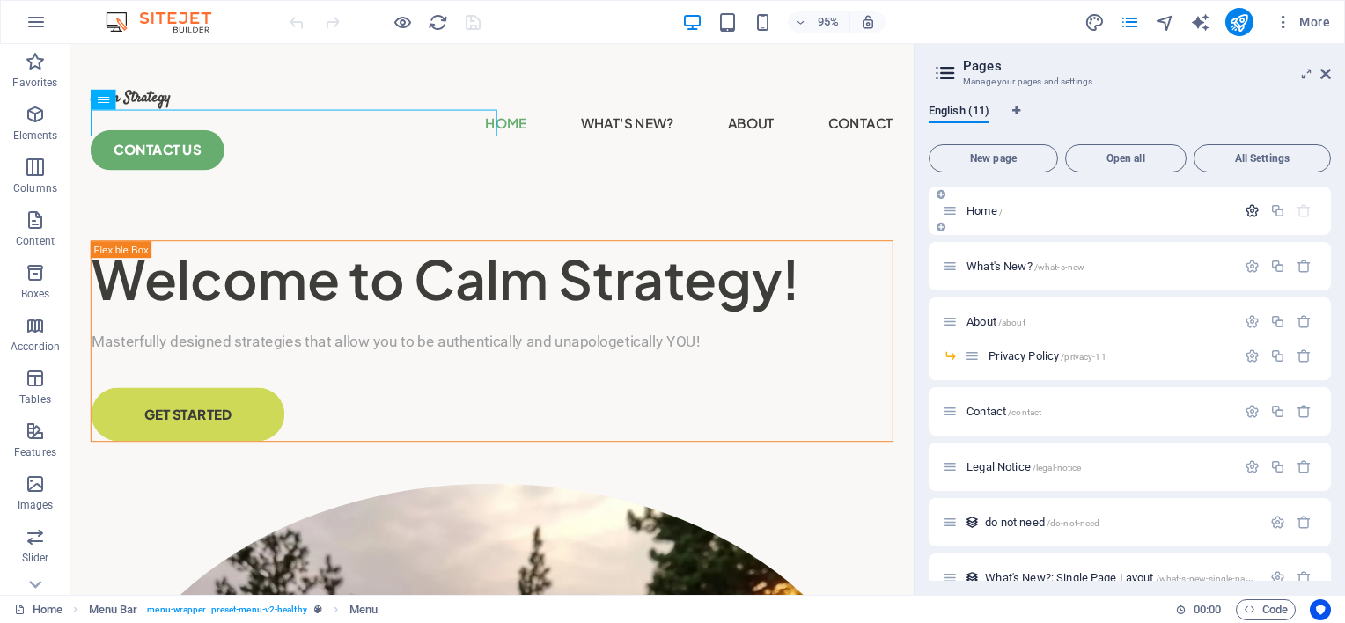
click at [1254, 209] on icon "button" at bounding box center [1252, 210] width 15 height 15
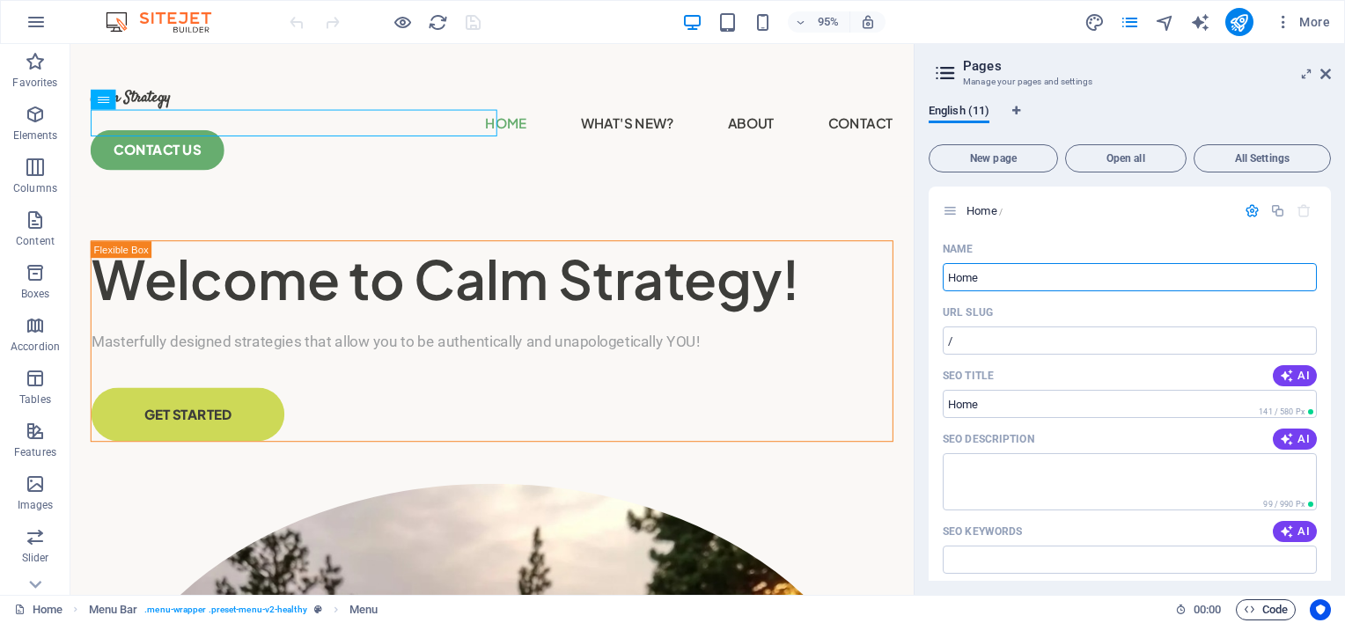
click at [1260, 610] on span "Code" at bounding box center [1266, 609] width 44 height 21
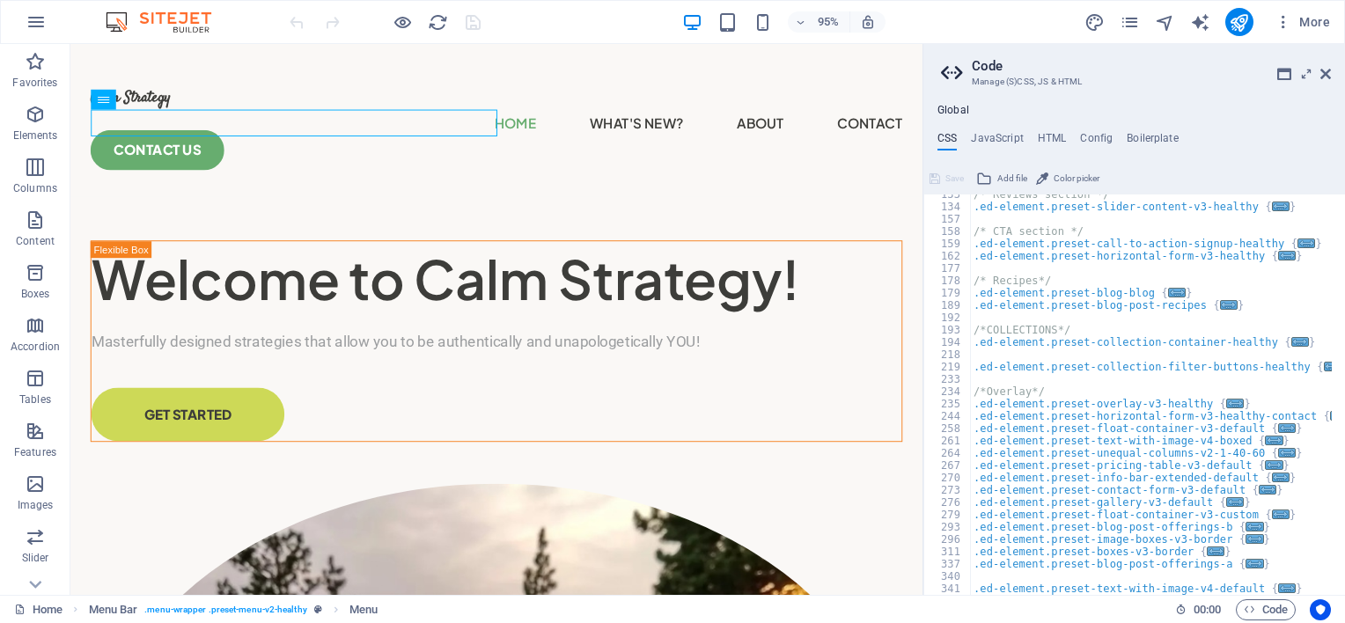
scroll to position [425, 0]
click at [1043, 134] on h4 "HTML" at bounding box center [1052, 141] width 29 height 19
type textarea "{{content}}"
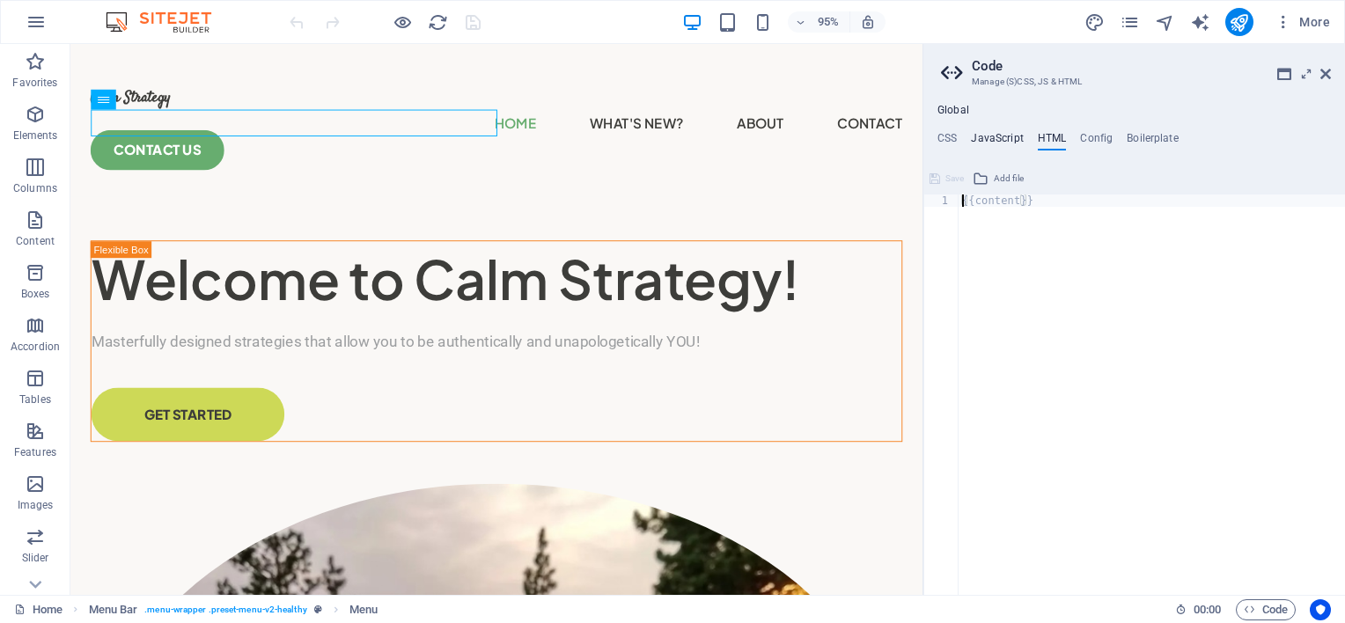
click at [1012, 134] on h4 "JavaScript" at bounding box center [997, 141] width 52 height 19
type textarea "/* JS for preset "Menu V2" */"
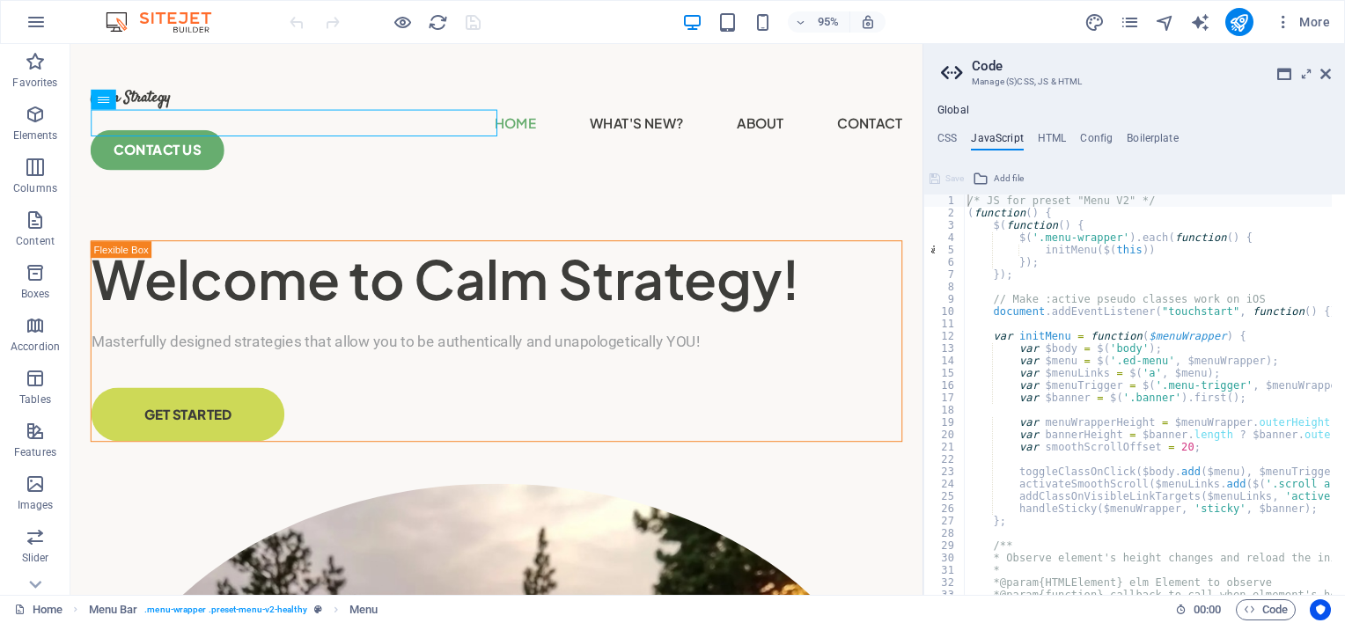
click at [1102, 130] on div "Global CSS JavaScript HTML Config Boilerplate /*HEALTH & FOOD TEMPLATE */ 133 1…" at bounding box center [1134, 349] width 422 height 491
click at [1140, 133] on h4 "Boilerplate" at bounding box center [1153, 141] width 52 height 19
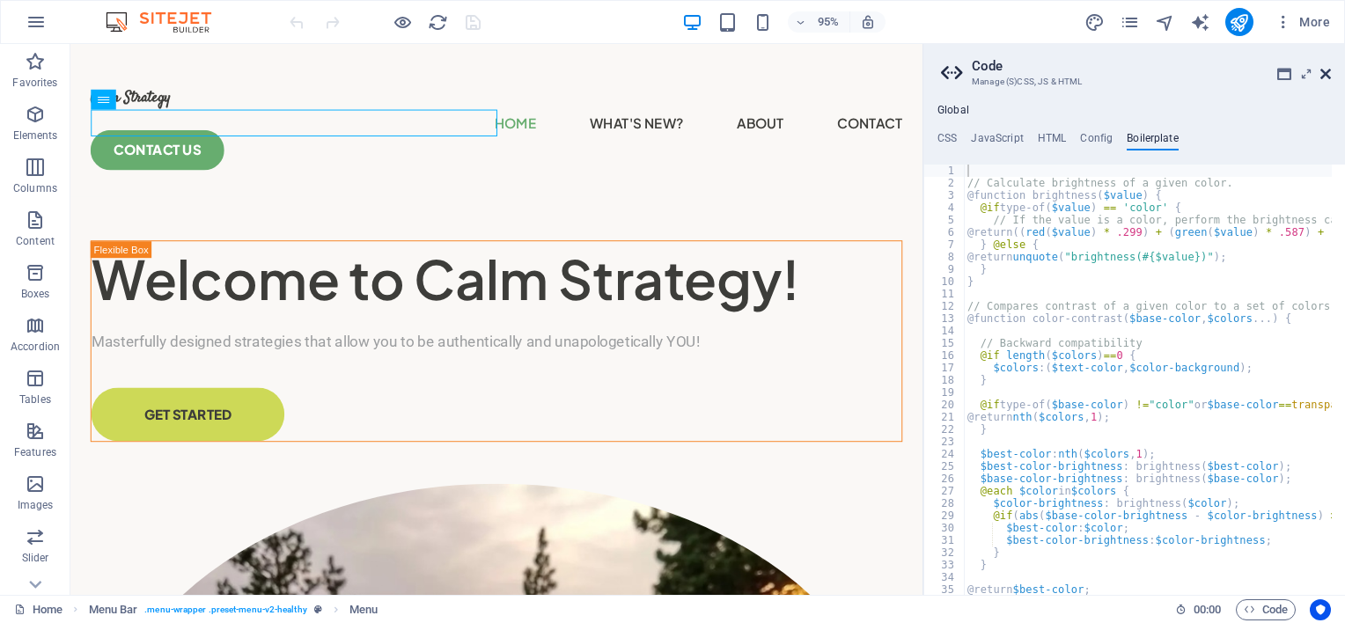
click at [1325, 77] on icon at bounding box center [1325, 74] width 11 height 14
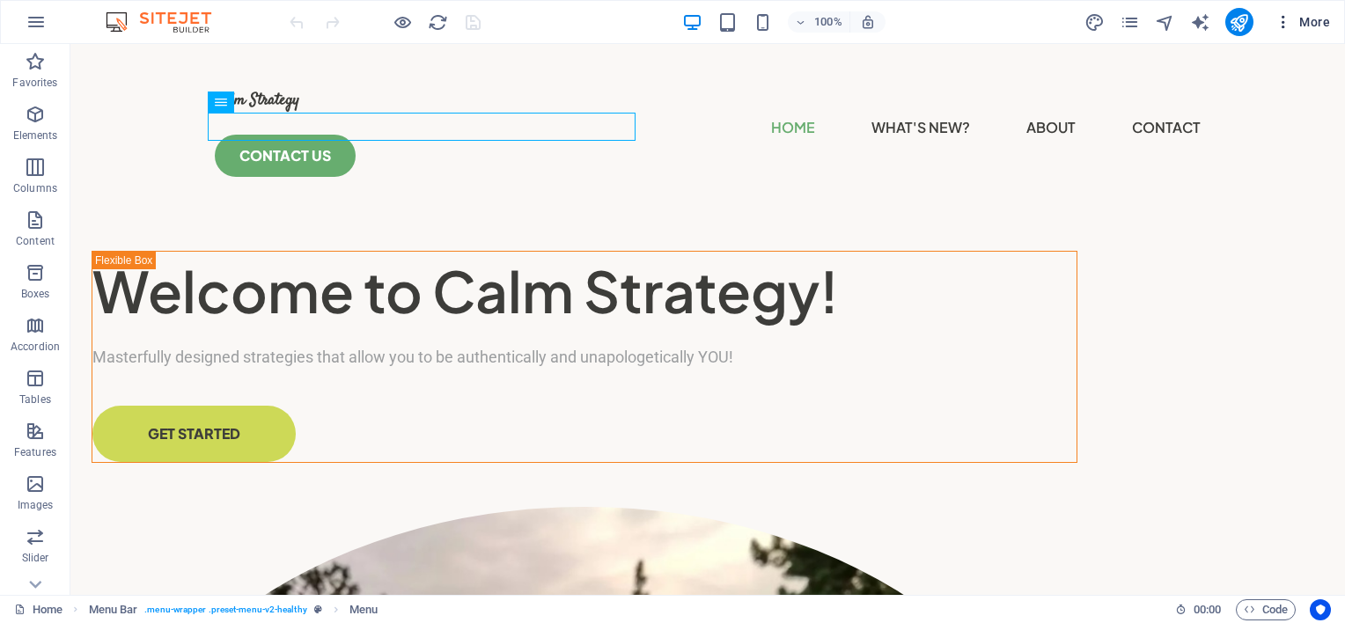
click at [1284, 19] on icon "button" at bounding box center [1283, 22] width 18 height 18
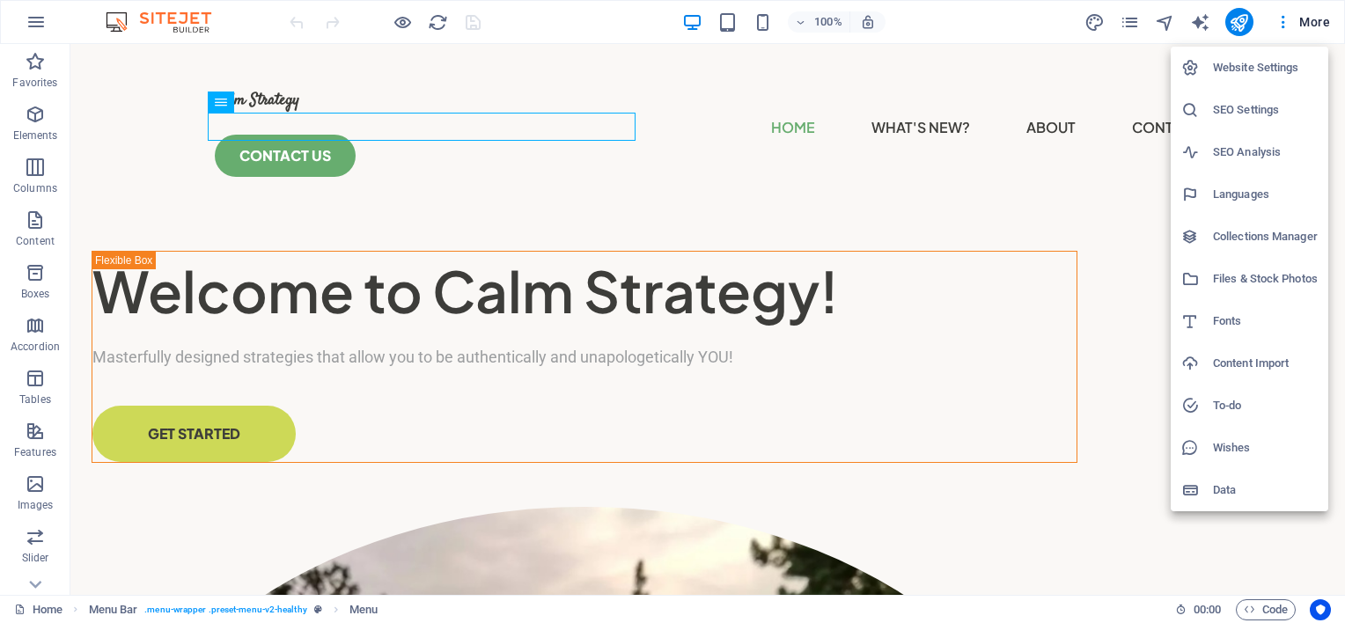
click at [1262, 70] on h6 "Website Settings" at bounding box center [1265, 67] width 105 height 21
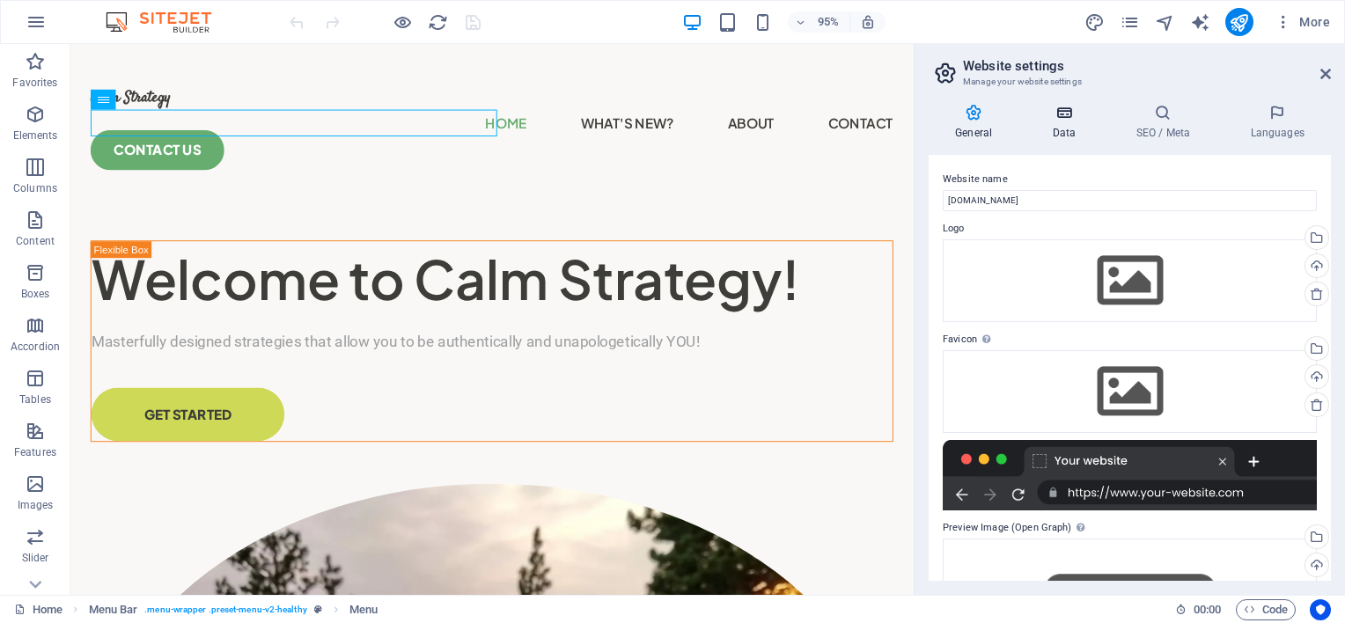
click at [1062, 122] on h4 "Data" at bounding box center [1067, 122] width 84 height 37
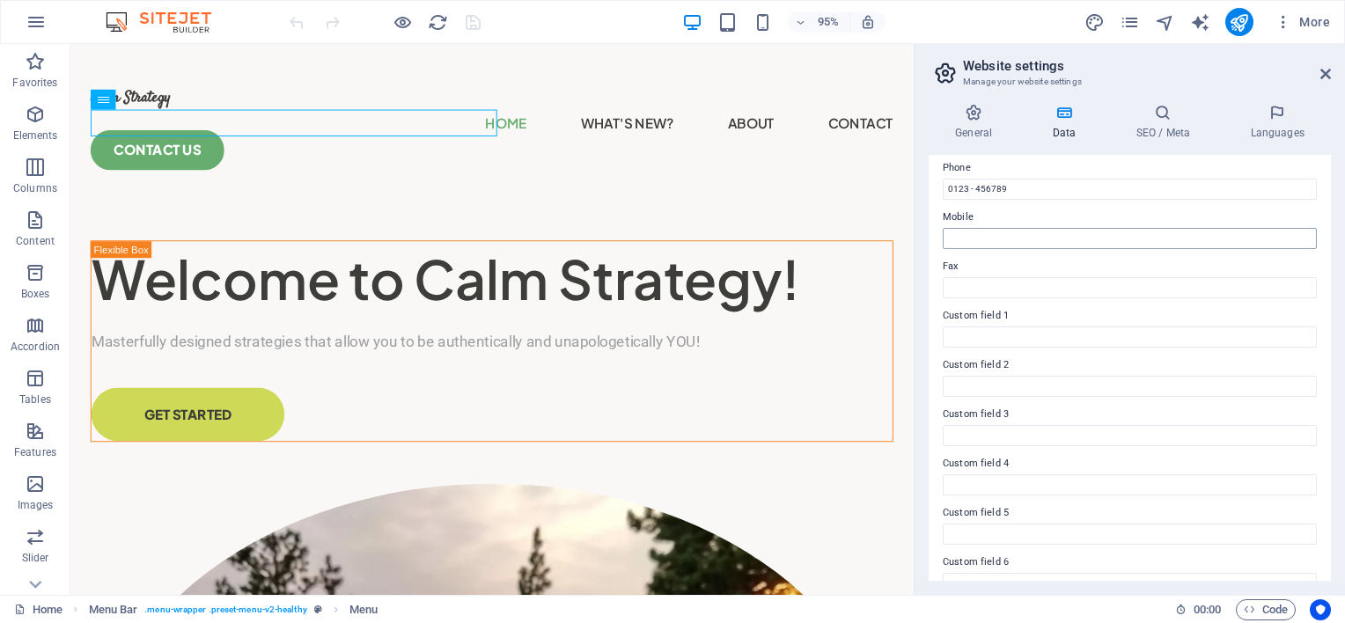
scroll to position [419, 0]
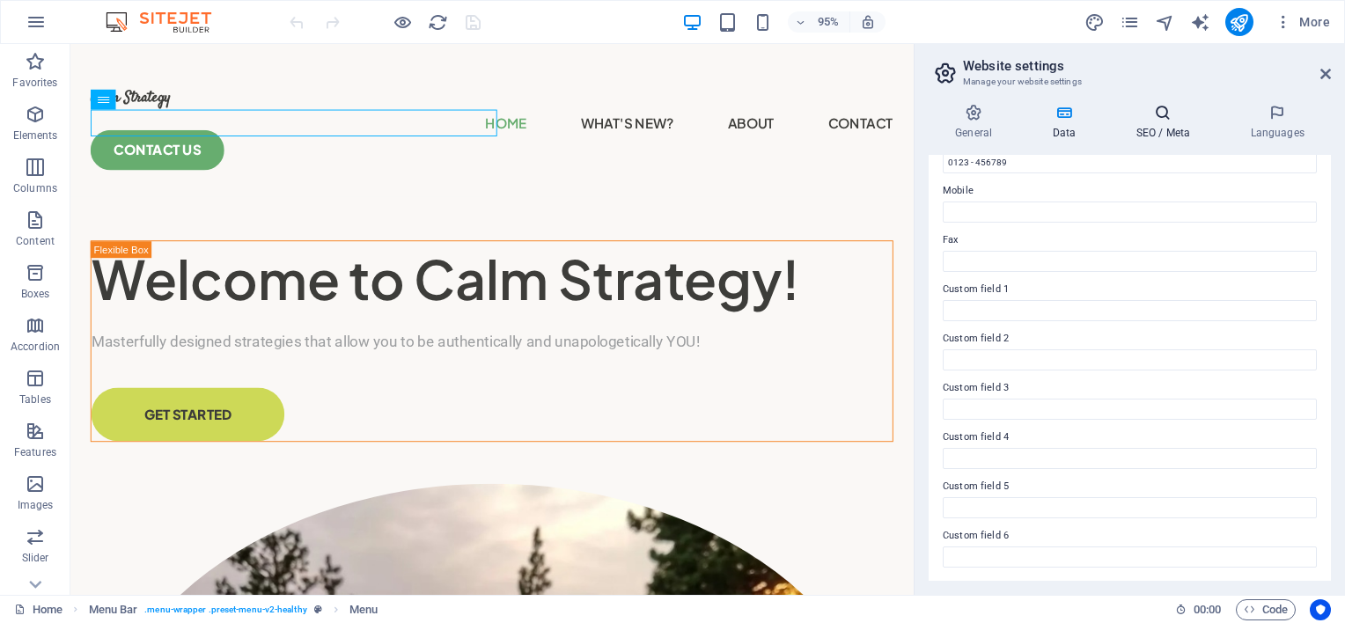
click at [1155, 130] on h4 "SEO / Meta" at bounding box center [1166, 122] width 114 height 37
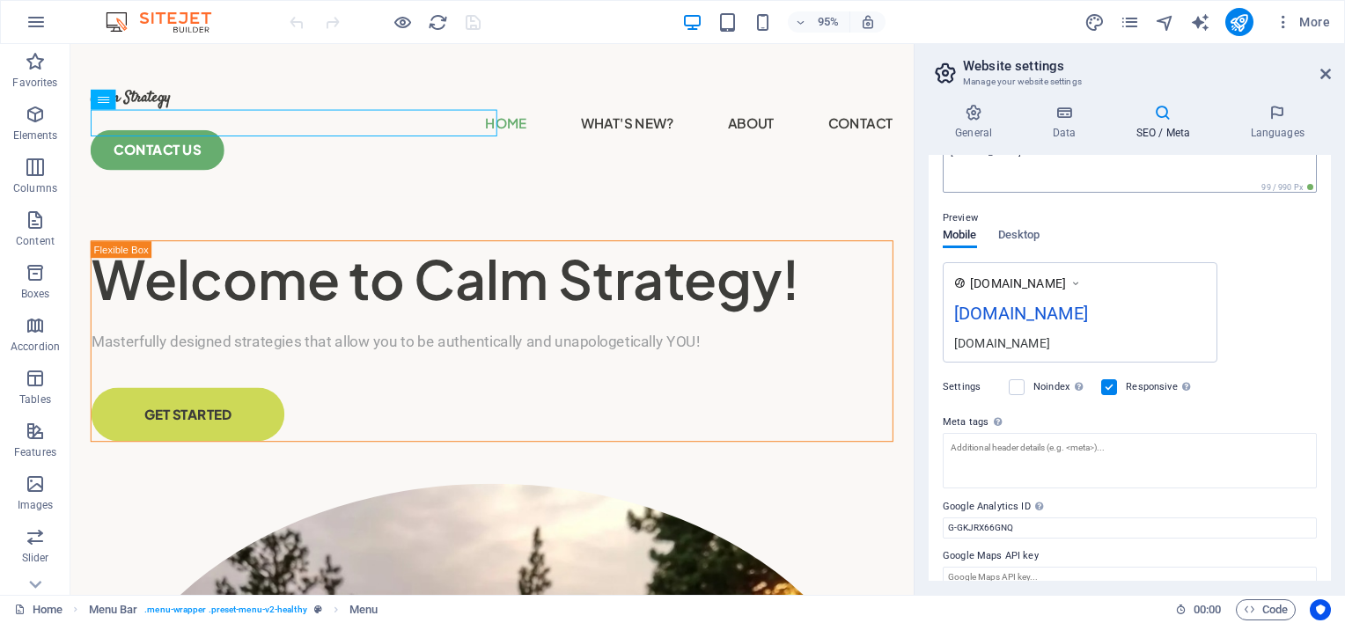
scroll to position [220, 0]
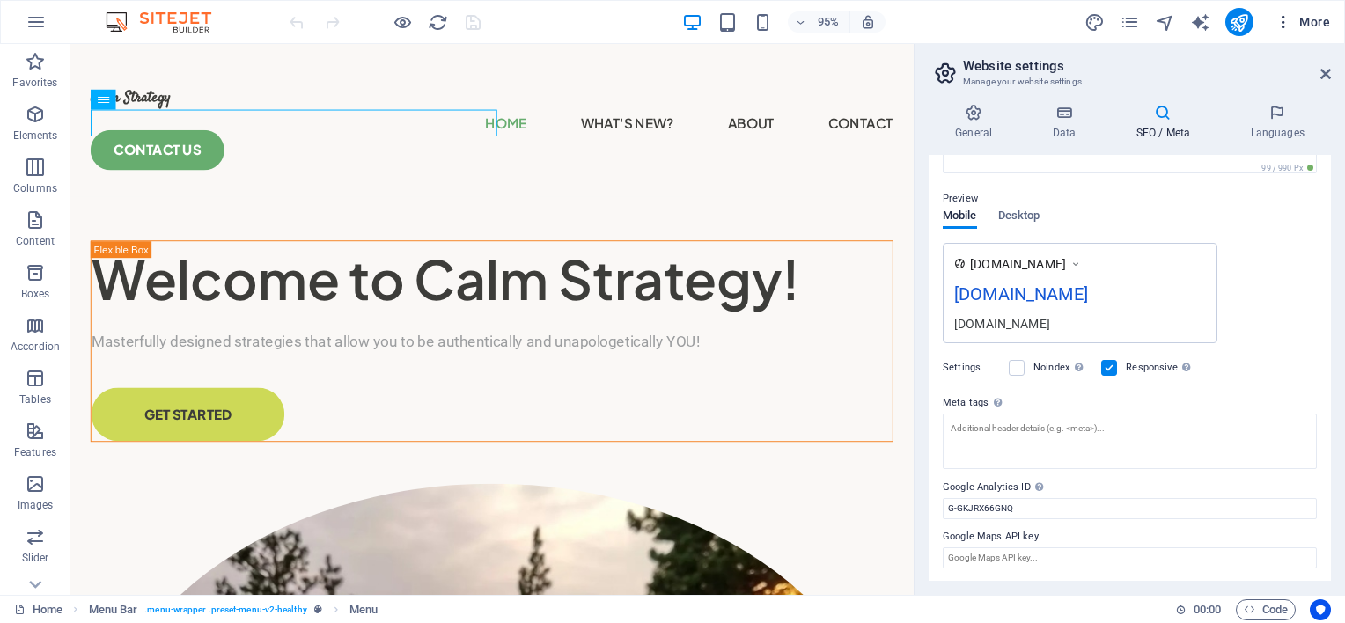
click at [1286, 25] on icon "button" at bounding box center [1283, 22] width 18 height 18
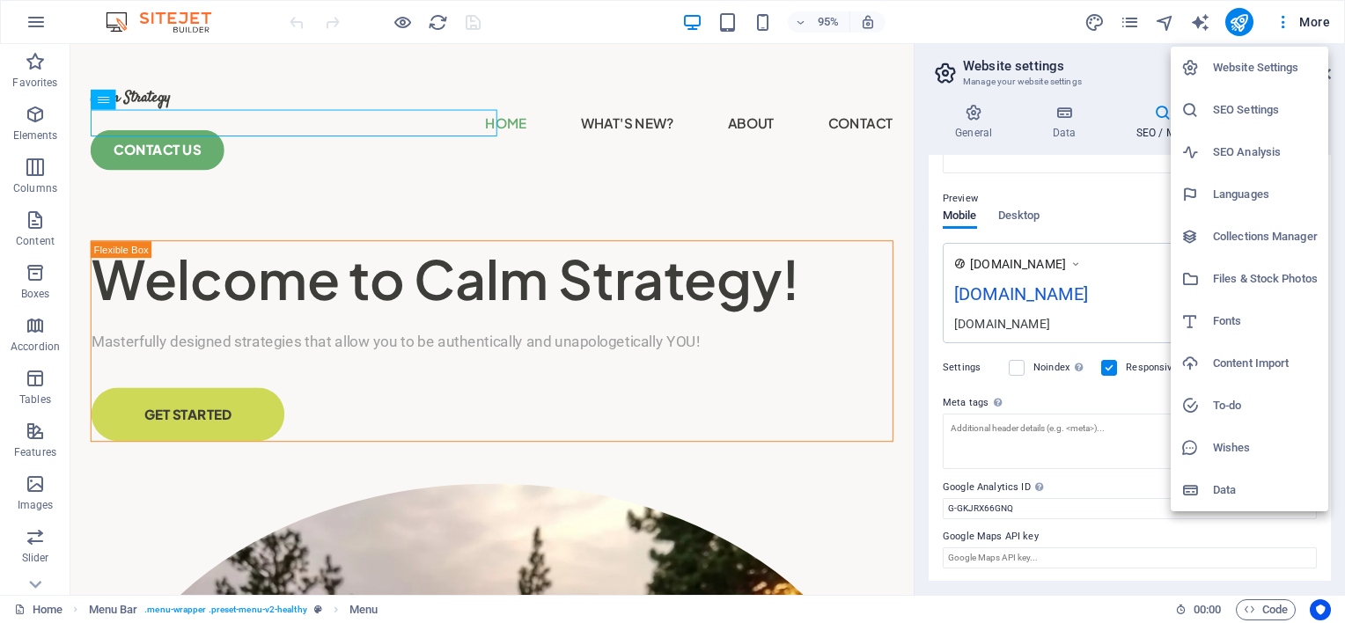
click at [613, 187] on div at bounding box center [672, 311] width 1345 height 623
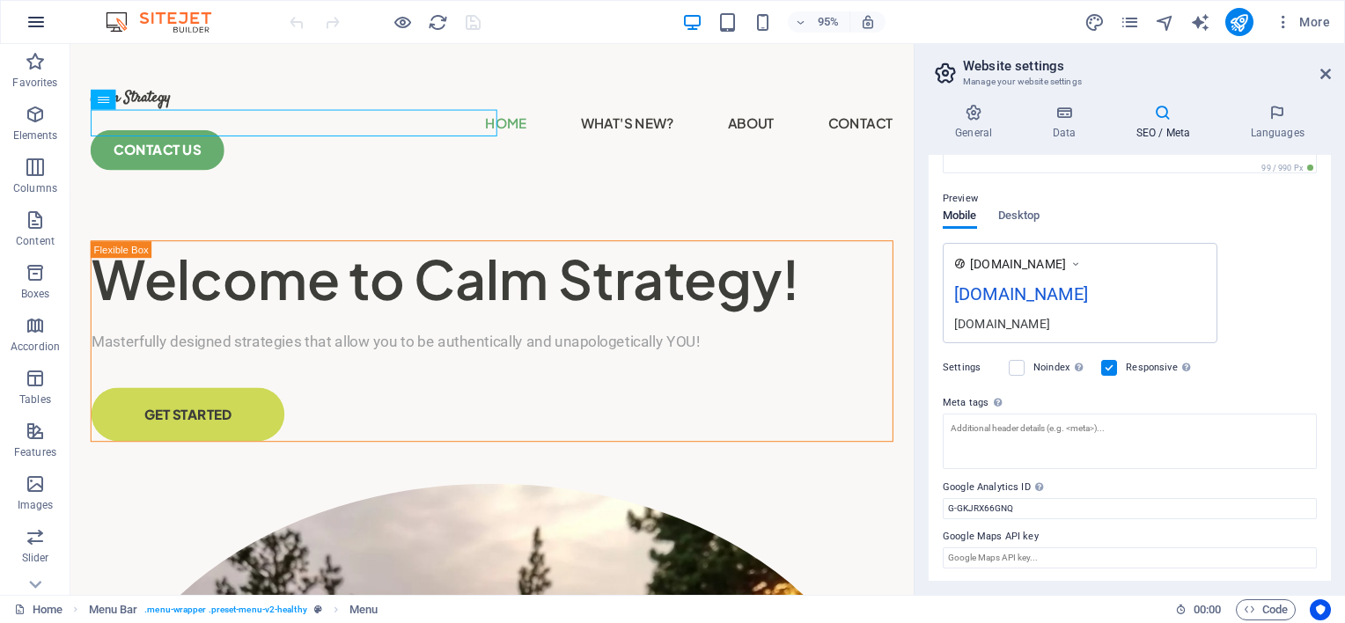
click at [34, 19] on icon "button" at bounding box center [36, 21] width 21 height 21
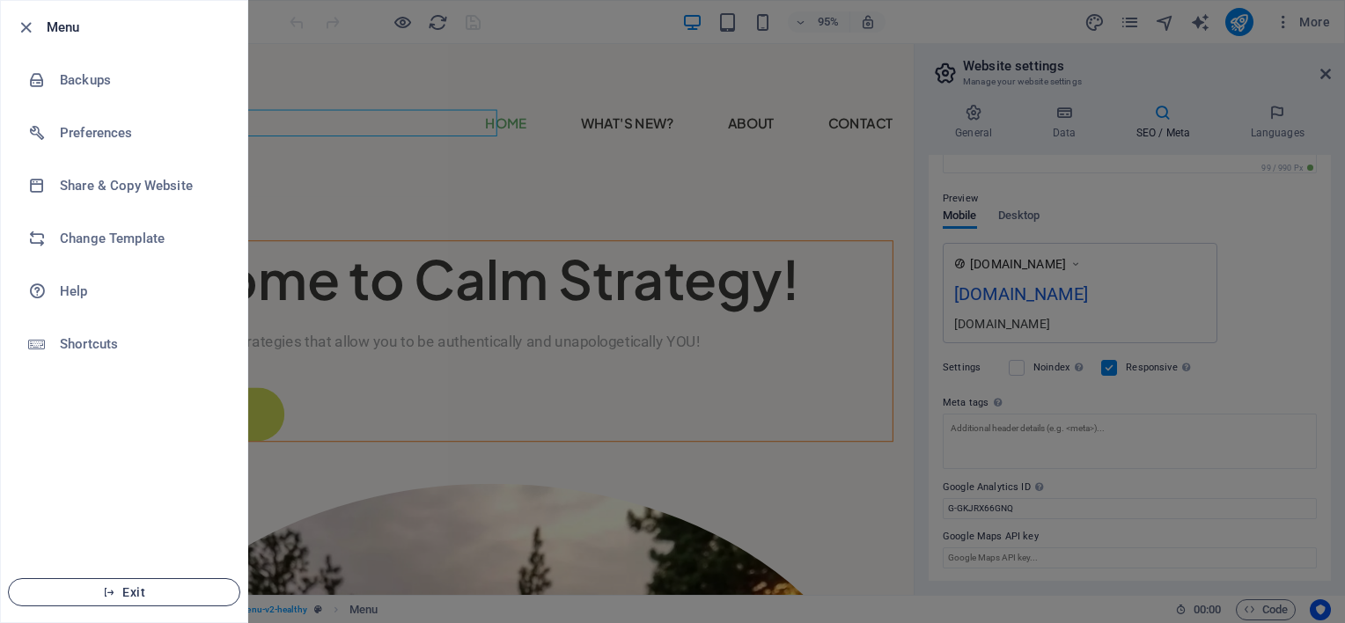
click at [128, 592] on span "Exit" at bounding box center [124, 592] width 202 height 14
